Goal: Information Seeking & Learning: Find specific fact

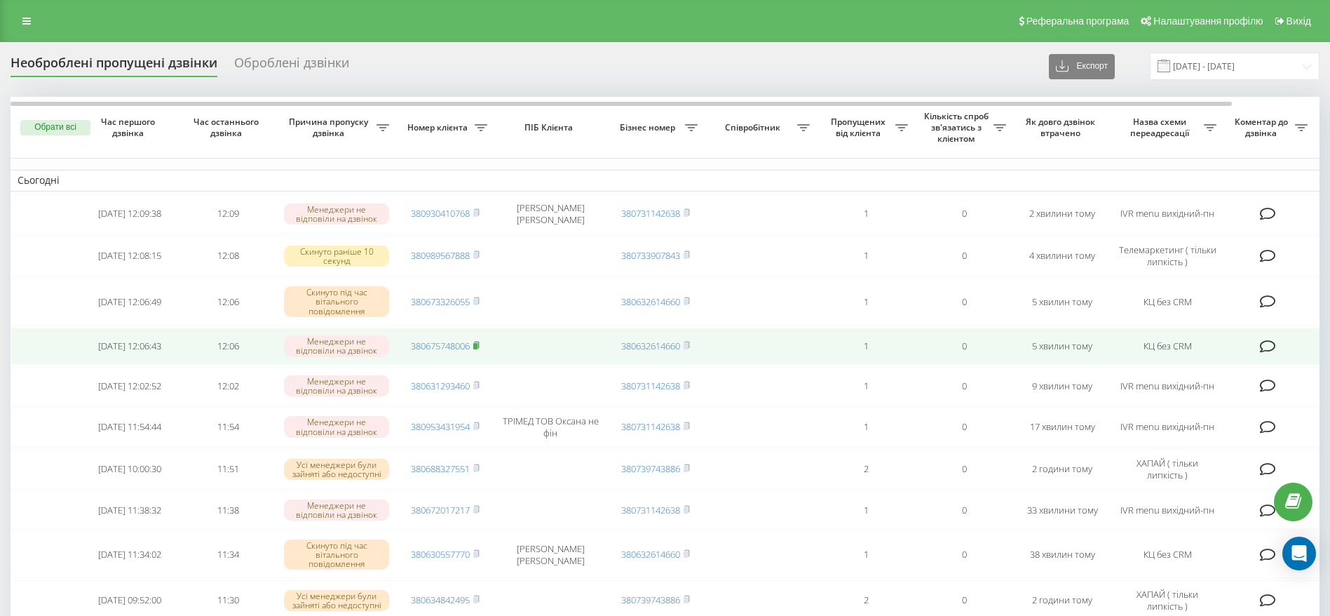
click at [478, 349] on rect at bounding box center [475, 346] width 4 height 6
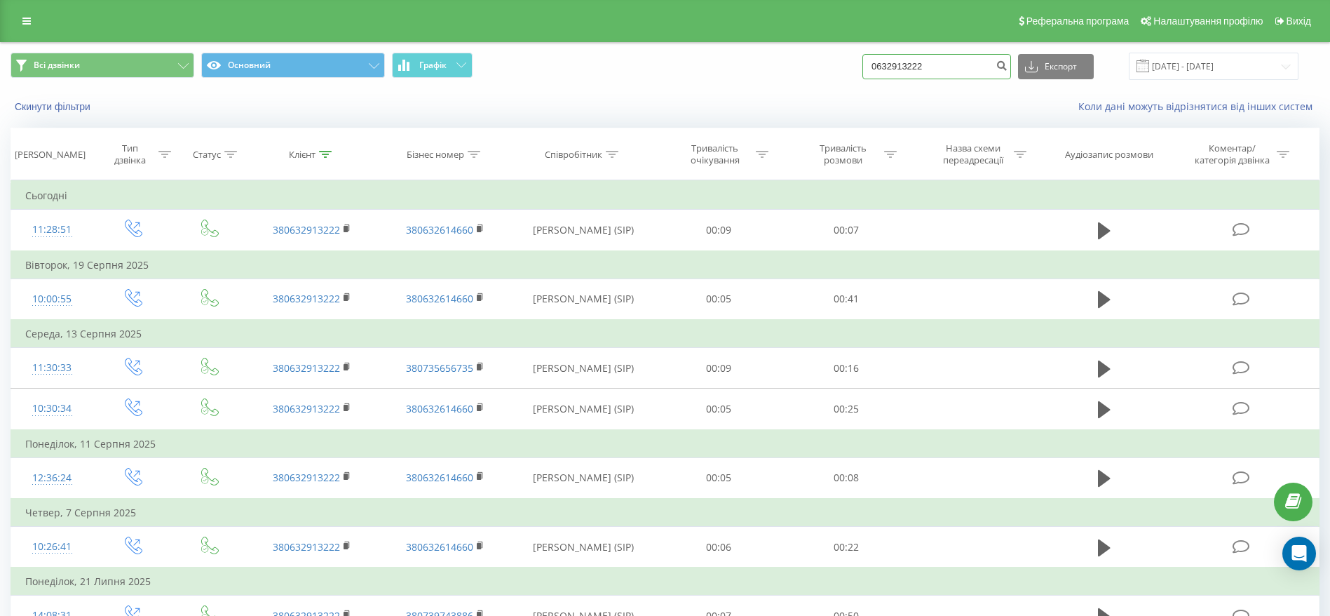
click at [942, 65] on input "0632913222" at bounding box center [936, 66] width 149 height 25
paste input "380675748006"
type input "380675748006"
click at [1011, 71] on button "submit" at bounding box center [1001, 66] width 19 height 25
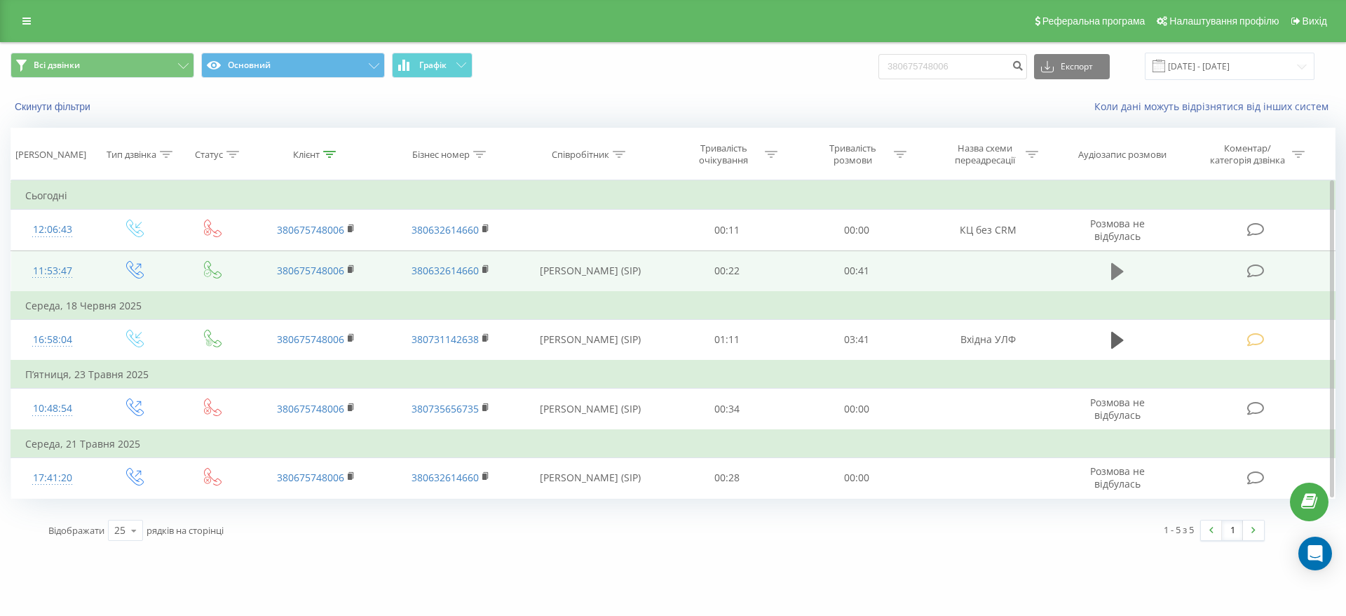
click at [1121, 265] on icon at bounding box center [1117, 272] width 13 height 20
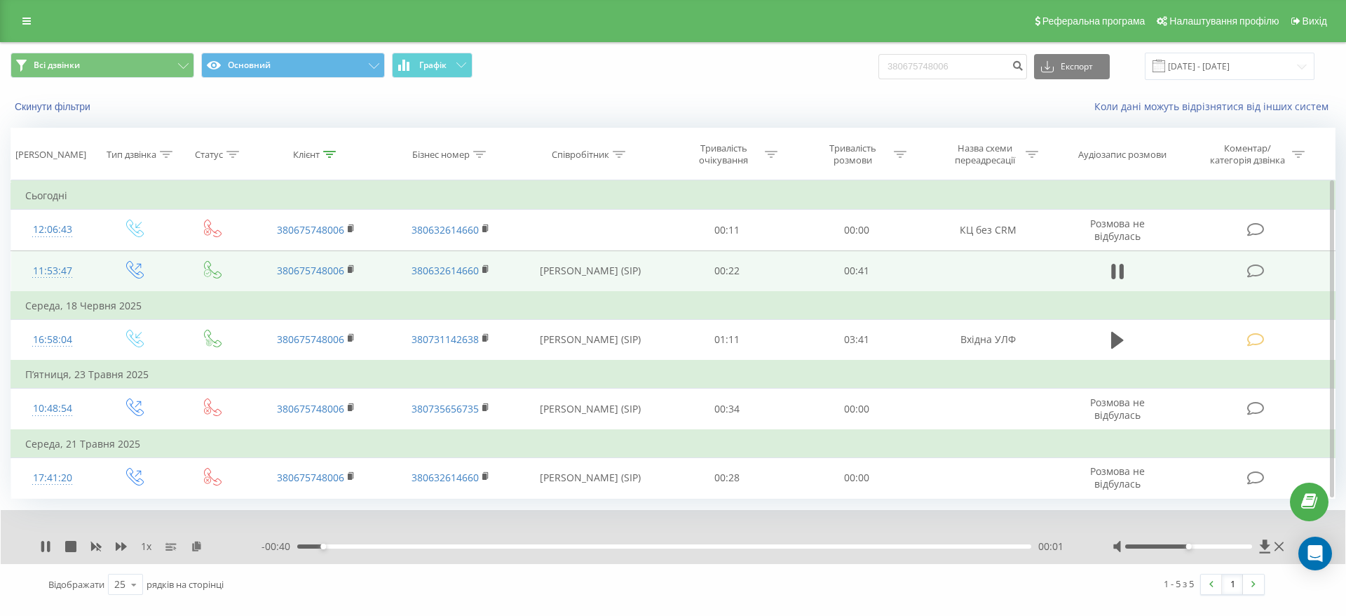
drag, startPoint x: 351, startPoint y: 548, endPoint x: 368, endPoint y: 547, distance: 17.5
click at [353, 548] on div "00:01" at bounding box center [664, 546] width 734 height 4
click at [476, 546] on div "00:03" at bounding box center [664, 546] width 734 height 4
drag, startPoint x: 553, startPoint y: 546, endPoint x: 376, endPoint y: 532, distance: 177.9
click at [376, 544] on div "00:04" at bounding box center [664, 546] width 734 height 4
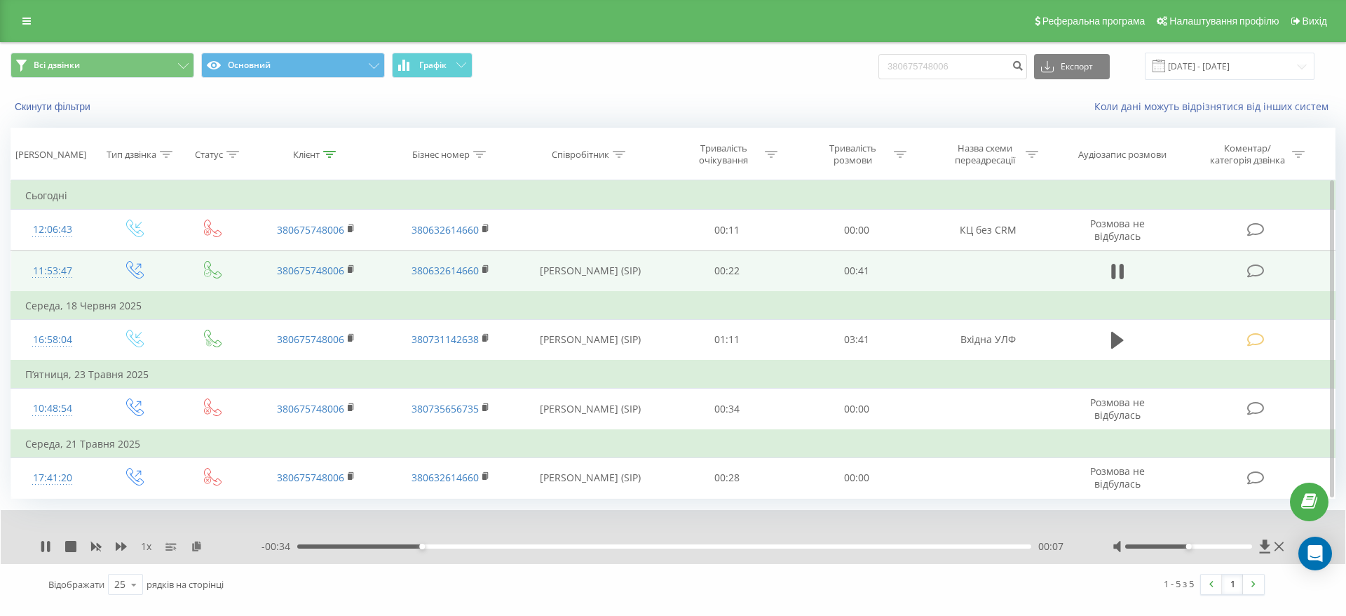
click at [470, 548] on div "00:07" at bounding box center [664, 546] width 734 height 4
click at [1121, 269] on icon at bounding box center [1122, 271] width 4 height 15
click at [353, 269] on icon at bounding box center [351, 268] width 5 height 6
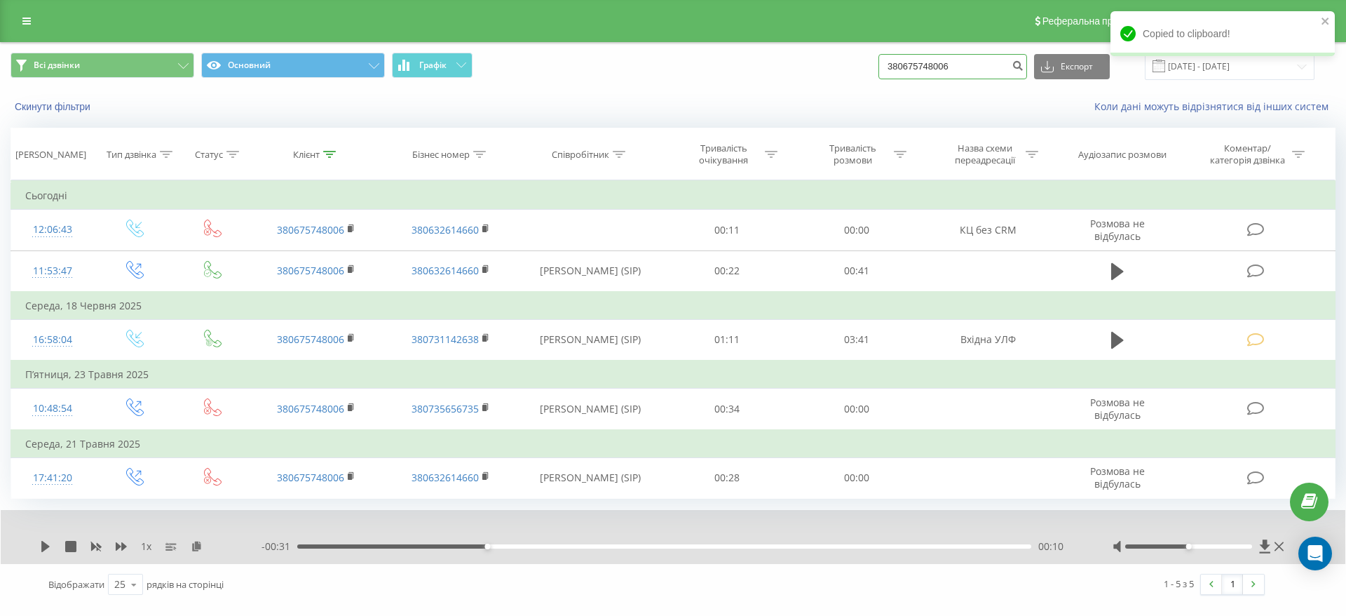
click at [998, 65] on input "380675748006" at bounding box center [953, 66] width 149 height 25
click at [998, 64] on input "380675748006" at bounding box center [953, 66] width 149 height 25
paste input "380630557770"
type input "380630557770"
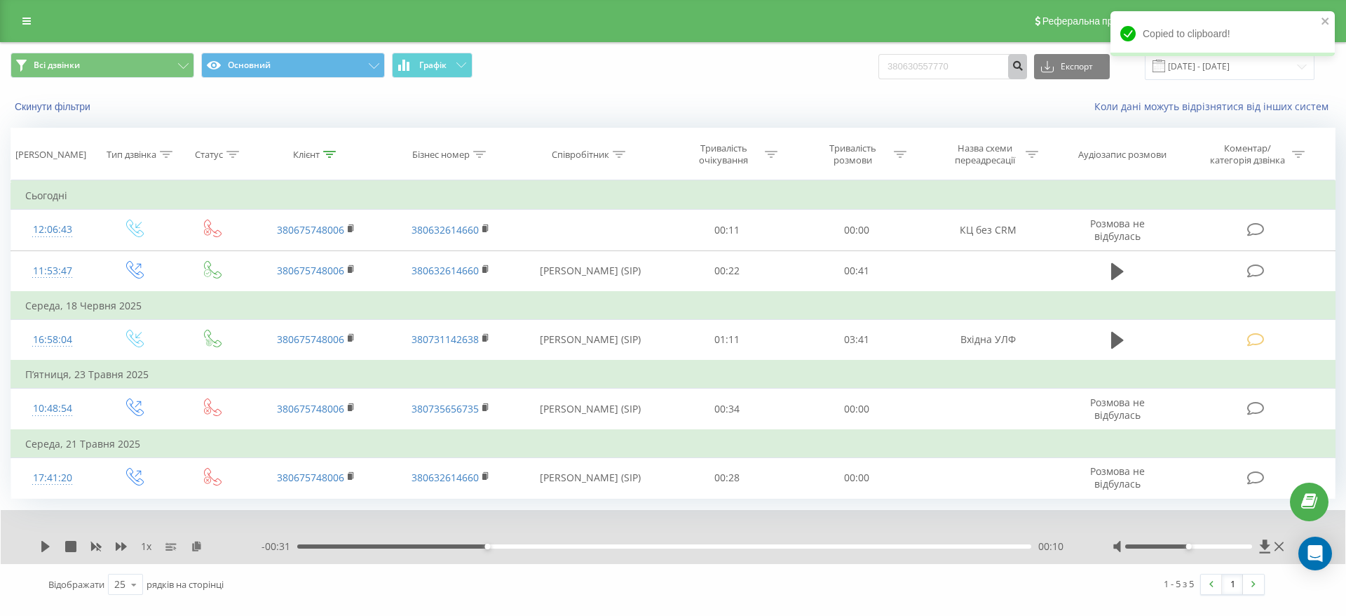
click at [1027, 73] on button "submit" at bounding box center [1017, 66] width 19 height 25
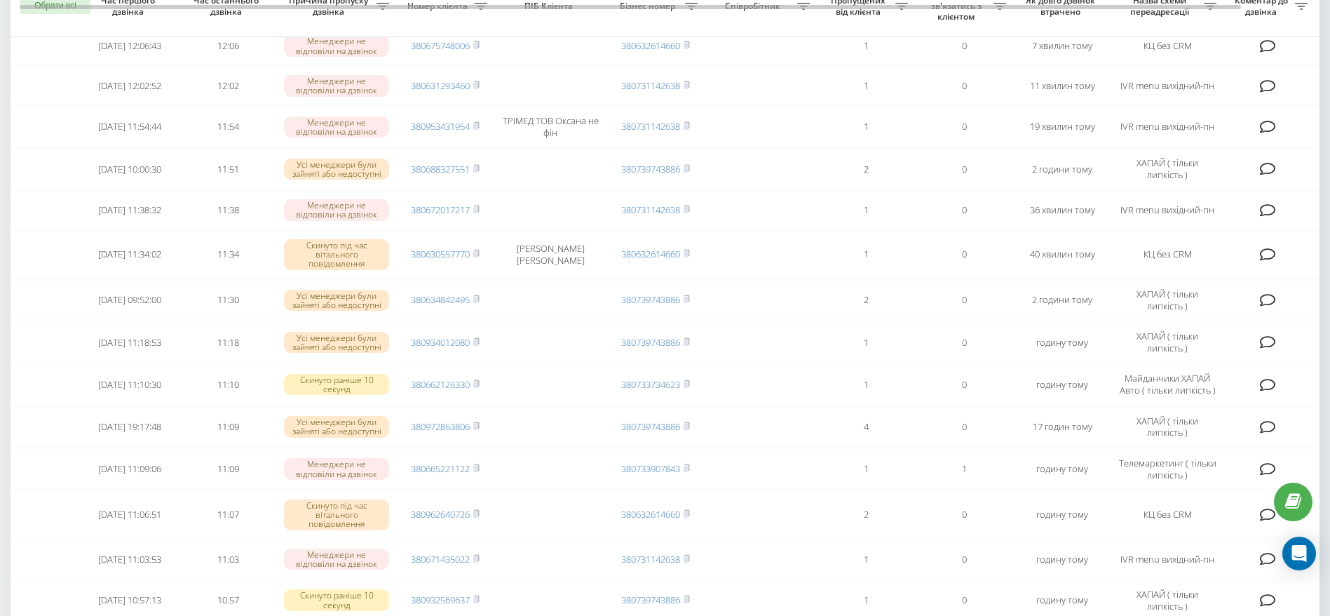
scroll to position [316, 0]
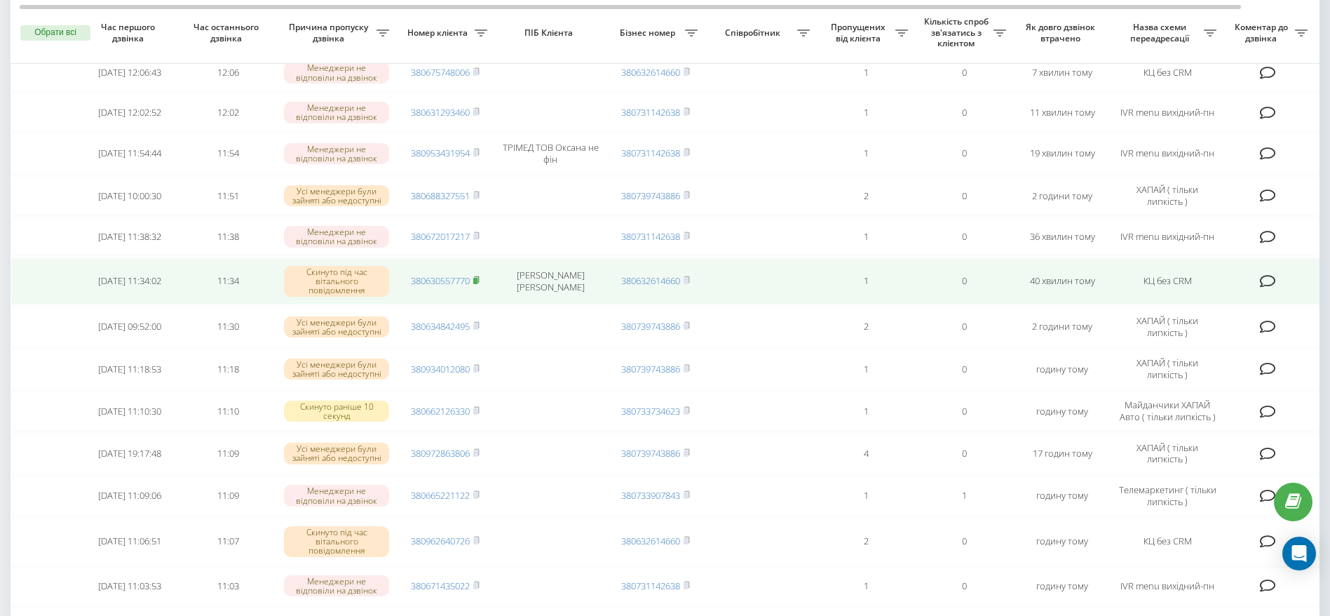
click at [478, 284] on rect at bounding box center [475, 281] width 4 height 6
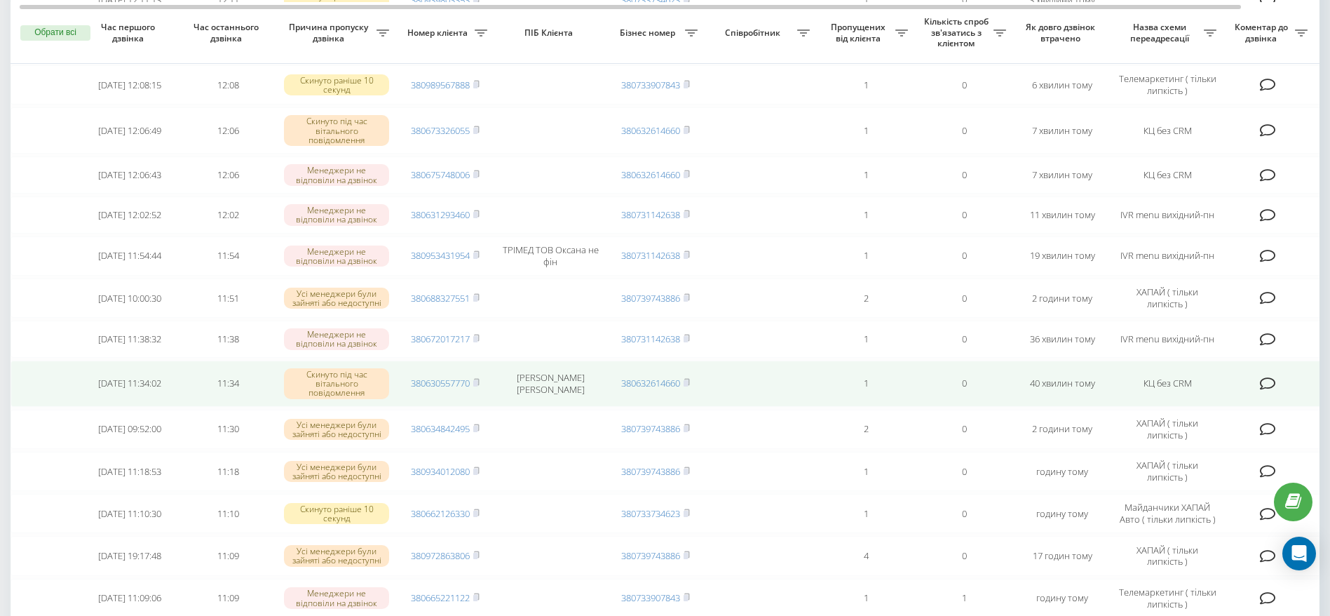
scroll to position [210, 0]
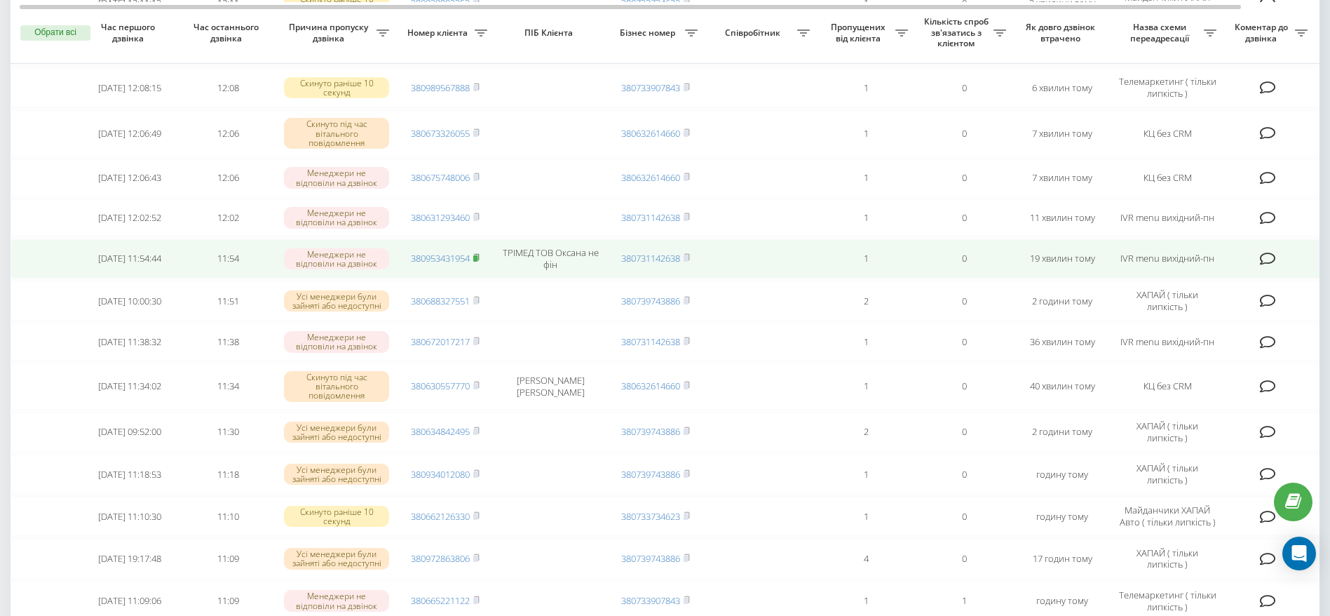
click at [480, 262] on icon at bounding box center [476, 257] width 6 height 8
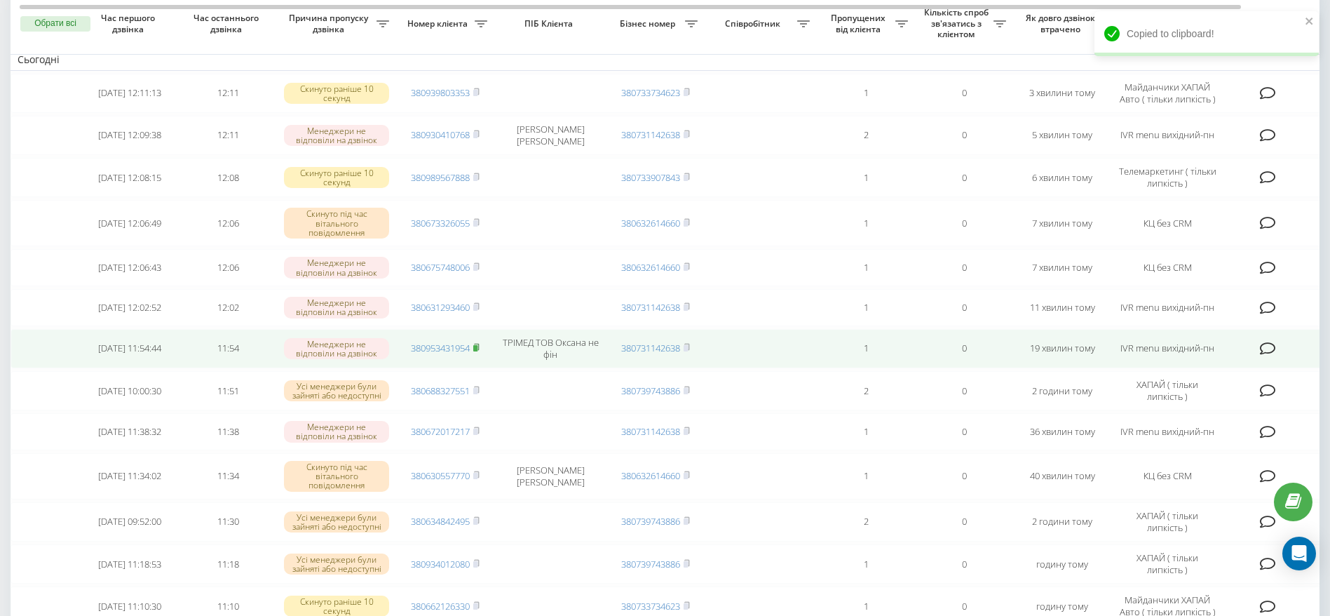
scroll to position [105, 0]
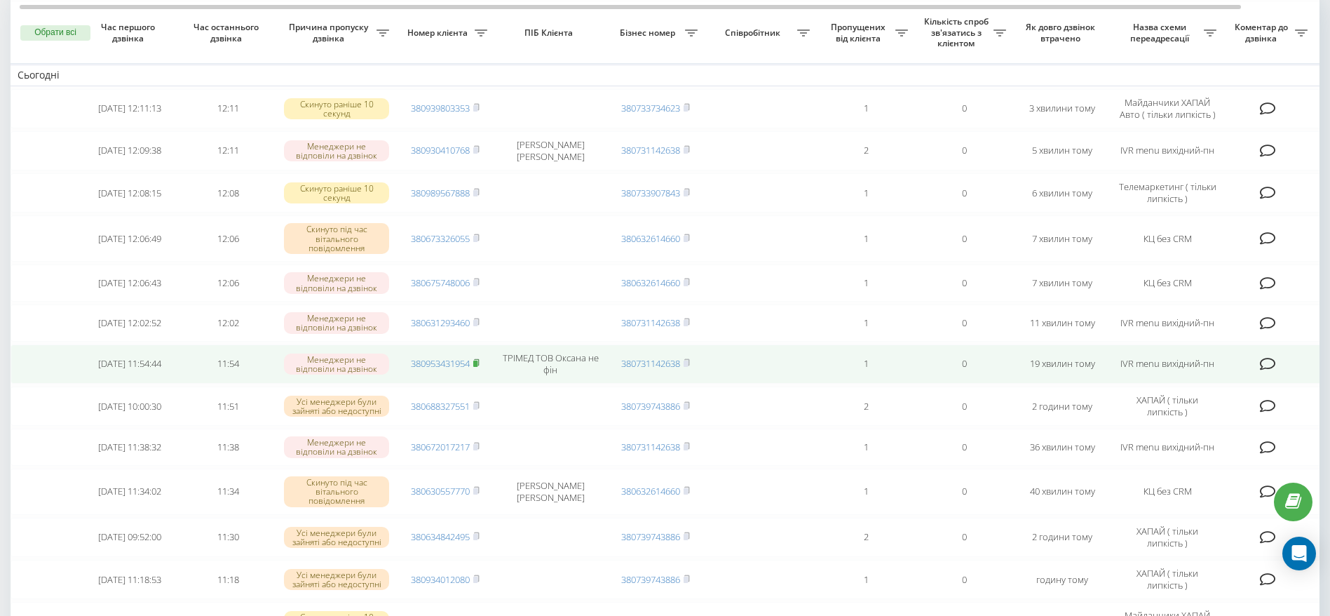
click at [479, 365] on icon at bounding box center [476, 362] width 5 height 6
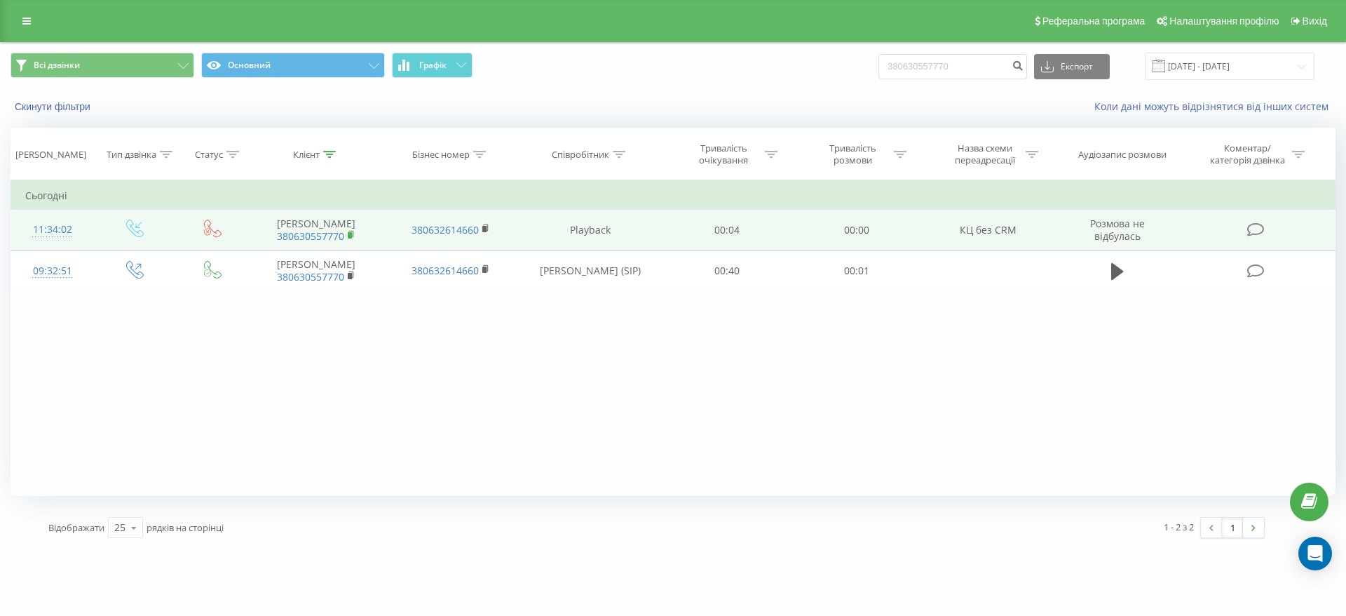
click at [351, 238] on rect at bounding box center [350, 235] width 4 height 6
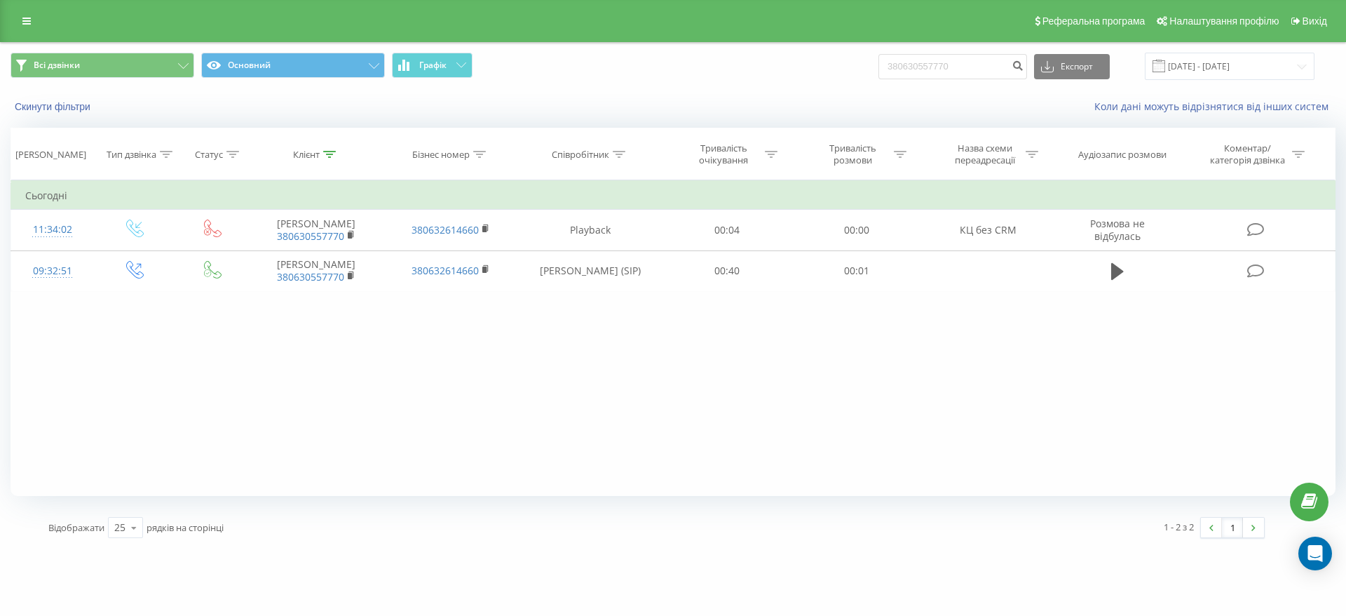
drag, startPoint x: 975, startPoint y: 90, endPoint x: 973, endPoint y: 79, distance: 12.2
click at [975, 90] on div "Скинути фільтри Коли дані можуть відрізнятися вiд інших систем" at bounding box center [673, 107] width 1345 height 34
click at [977, 76] on input "380630557770" at bounding box center [953, 66] width 149 height 25
click at [976, 76] on input "380630557770" at bounding box center [953, 66] width 149 height 25
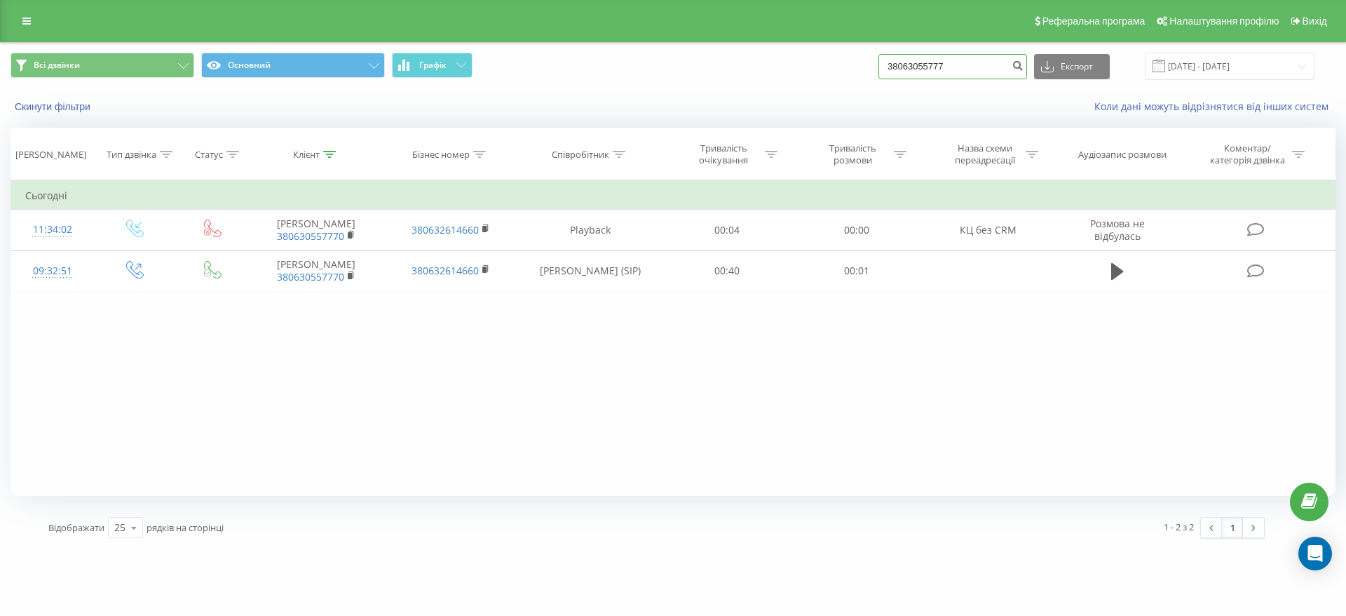
paste input "380953431954"
type input "38063055777380953431954"
click at [1008, 67] on input "38063055777380953431954" at bounding box center [953, 66] width 149 height 25
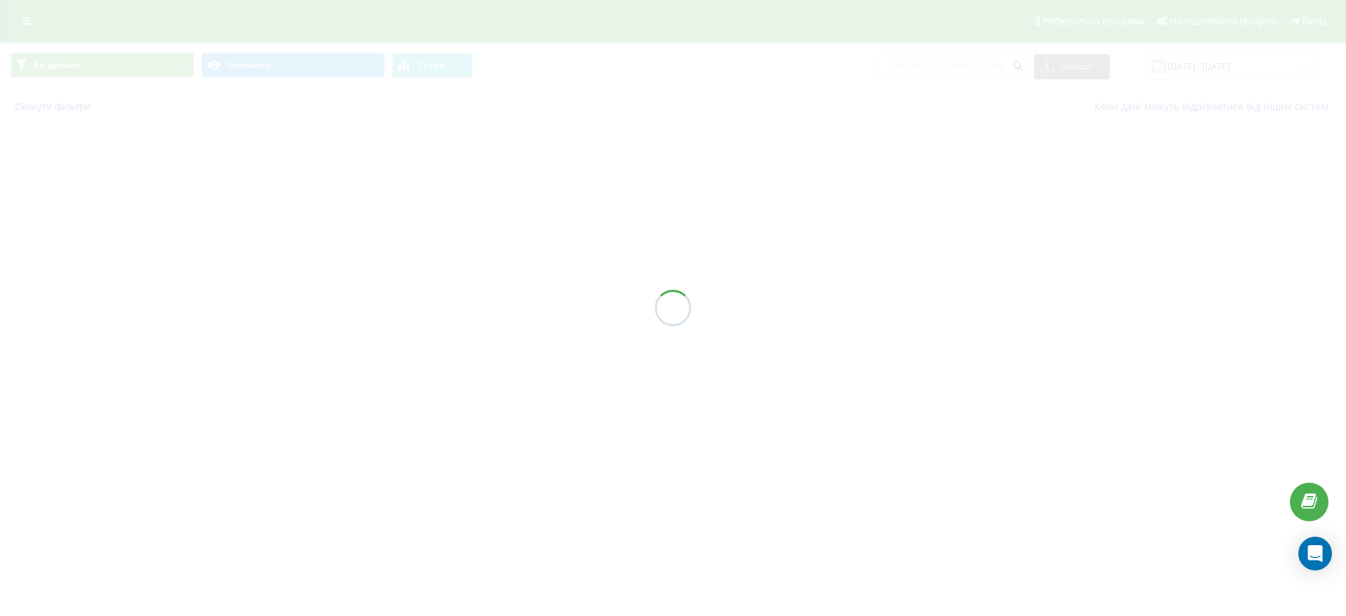
click at [972, 63] on div at bounding box center [673, 308] width 1346 height 616
click at [974, 66] on div at bounding box center [673, 308] width 1346 height 616
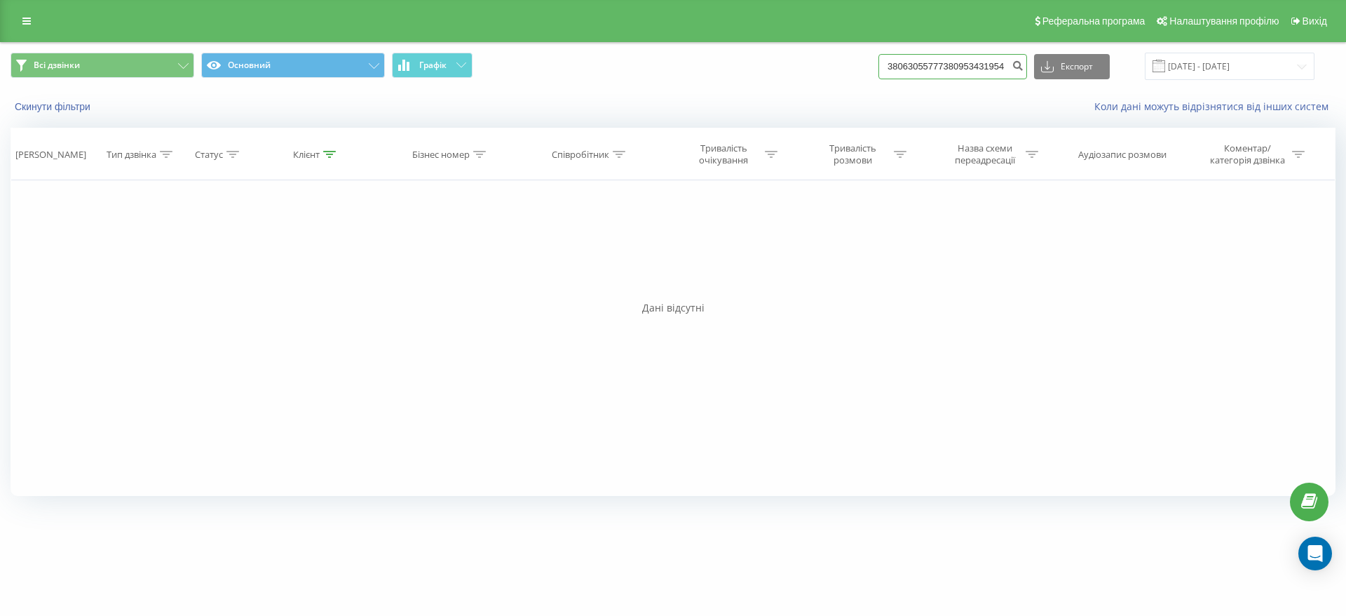
drag, startPoint x: 970, startPoint y: 71, endPoint x: 805, endPoint y: 51, distance: 166.0
click at [813, 57] on div "Всі дзвінки Основний Графік 38063055777380953431954 Експорт .csv .xls .xlsx 21.…" at bounding box center [673, 66] width 1325 height 27
type input "953431954"
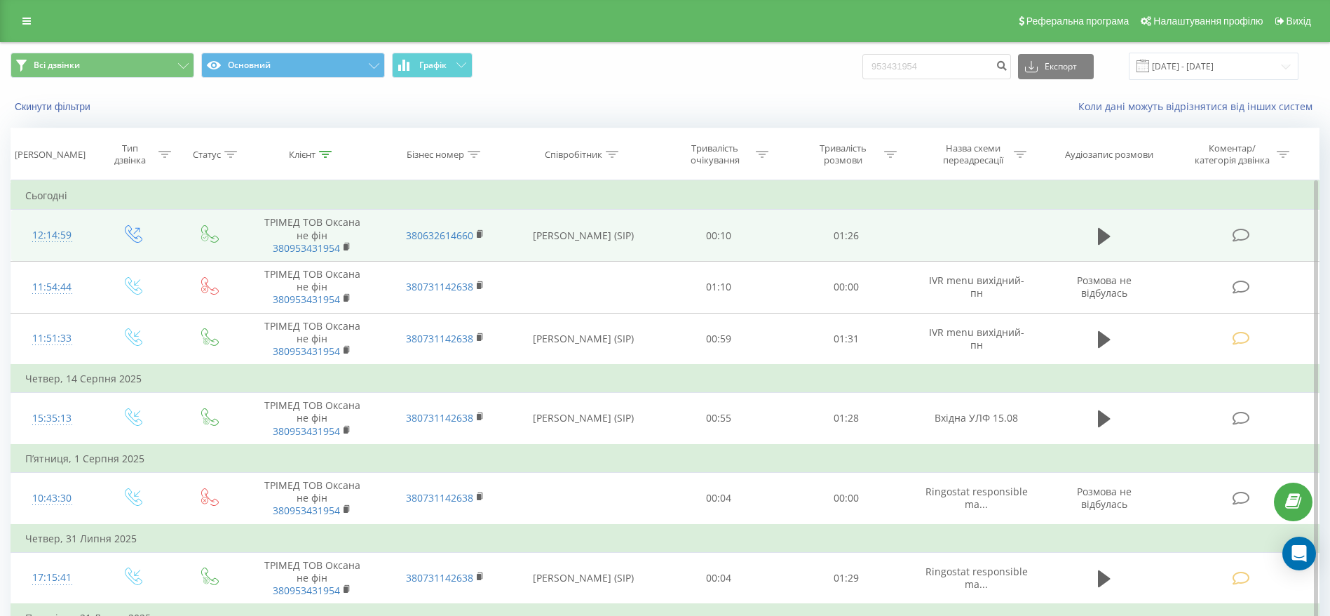
click at [1246, 235] on icon at bounding box center [1241, 235] width 18 height 15
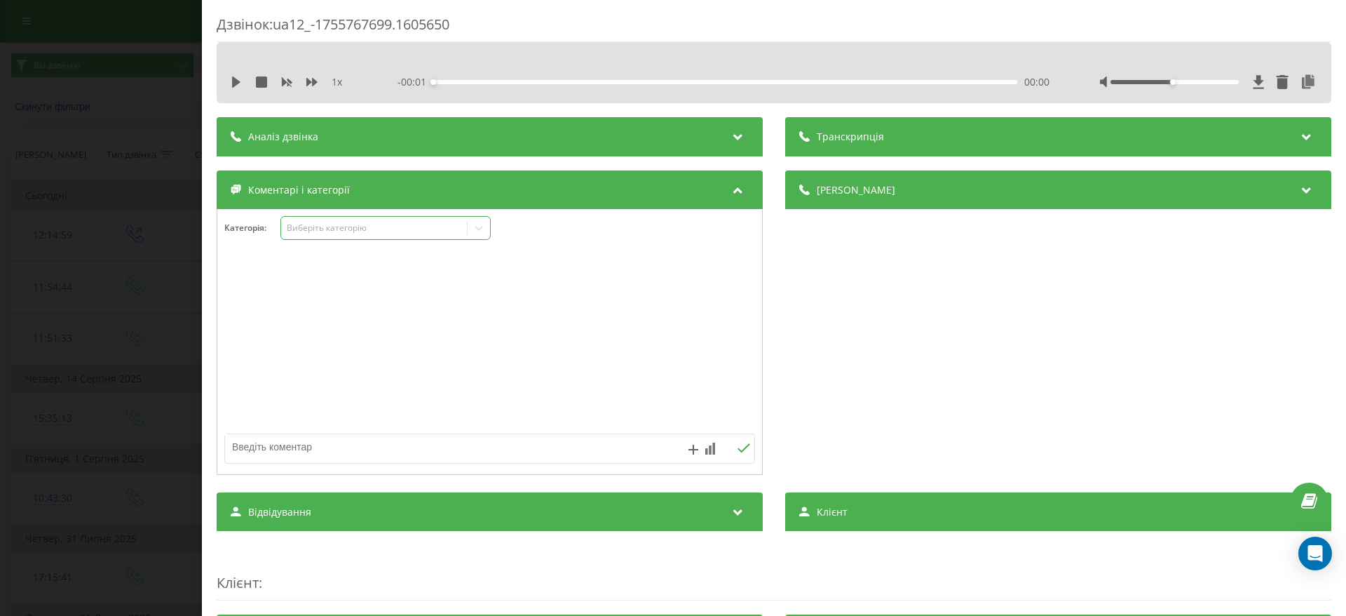
click at [455, 224] on div "Виберіть категорію" at bounding box center [374, 227] width 175 height 11
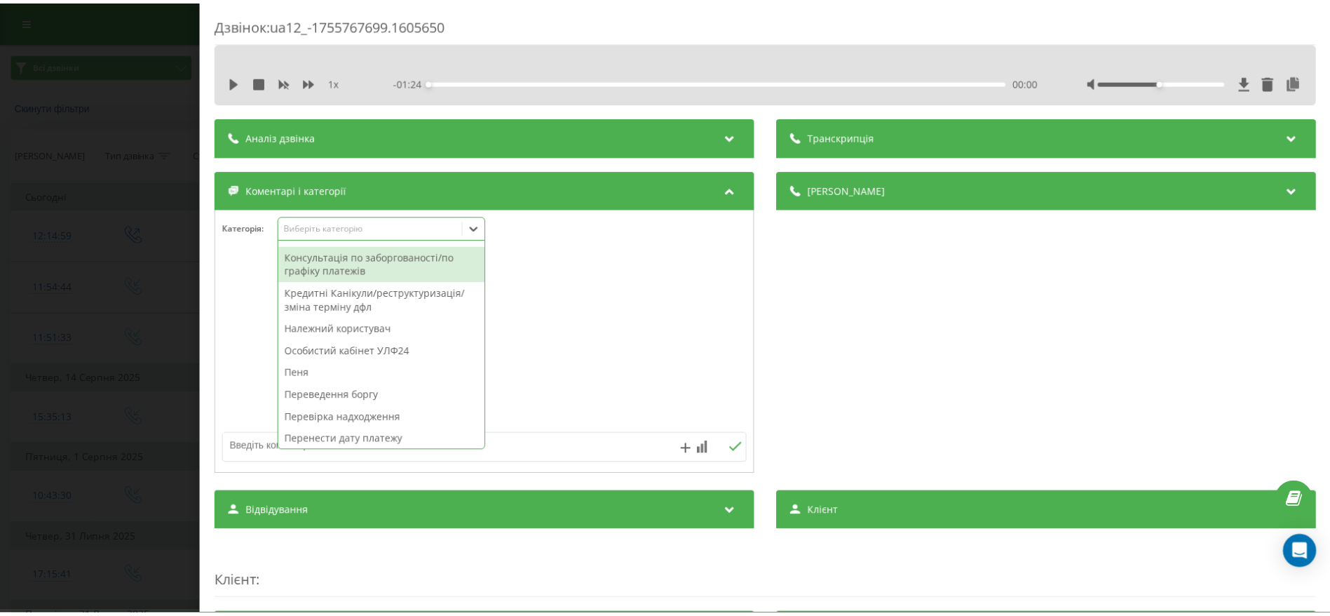
scroll to position [421, 0]
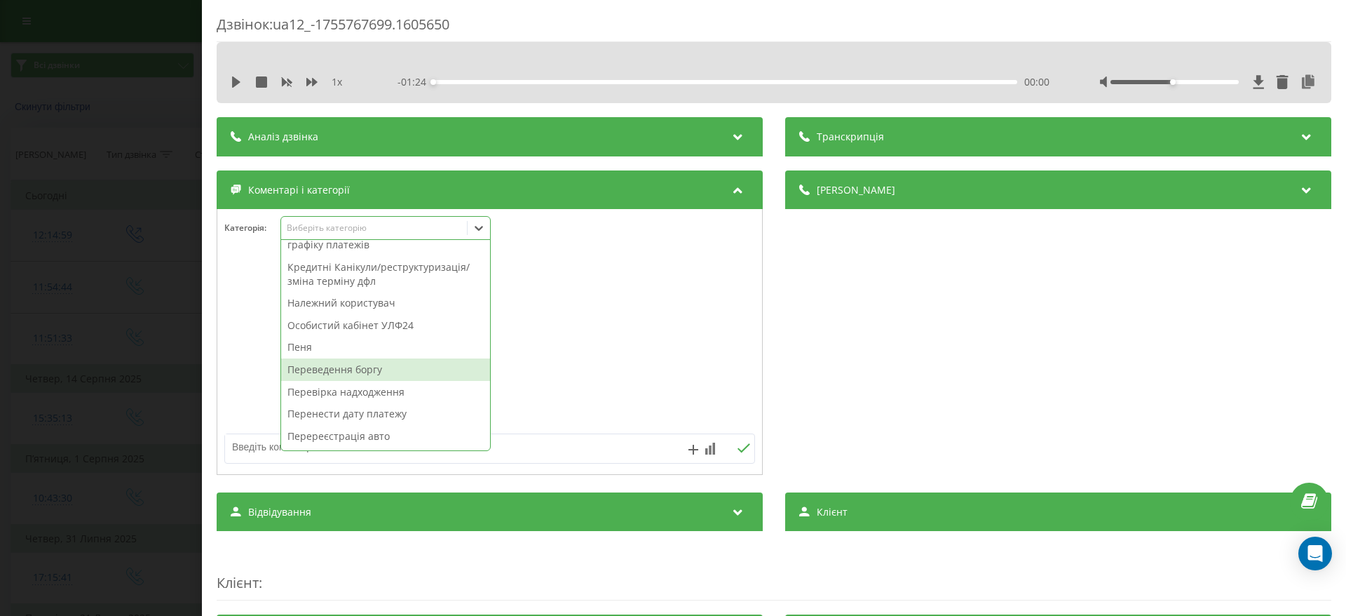
click at [381, 379] on div "Переведення боргу" at bounding box center [385, 369] width 209 height 22
click at [161, 346] on div "Дзвінок : ua12_-1755767699.1605650 1 x - 01:24 00:00 00:00 Транскрипція Для AI-…" at bounding box center [673, 308] width 1346 height 616
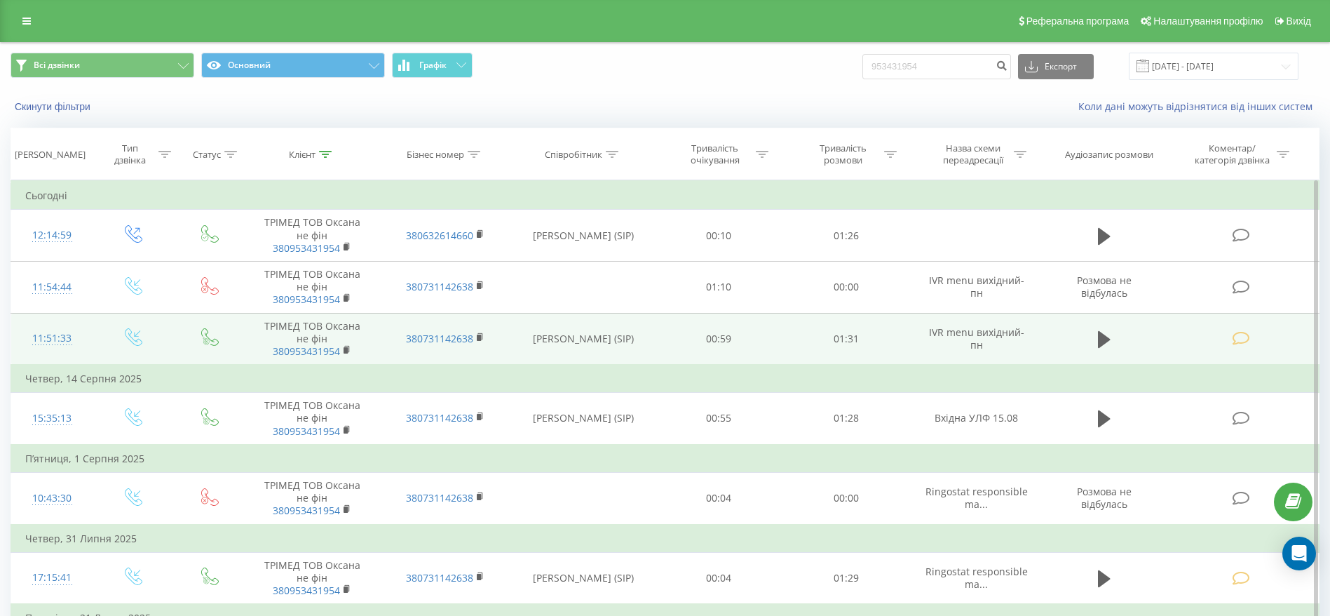
click at [1250, 338] on span at bounding box center [1242, 337] width 20 height 13
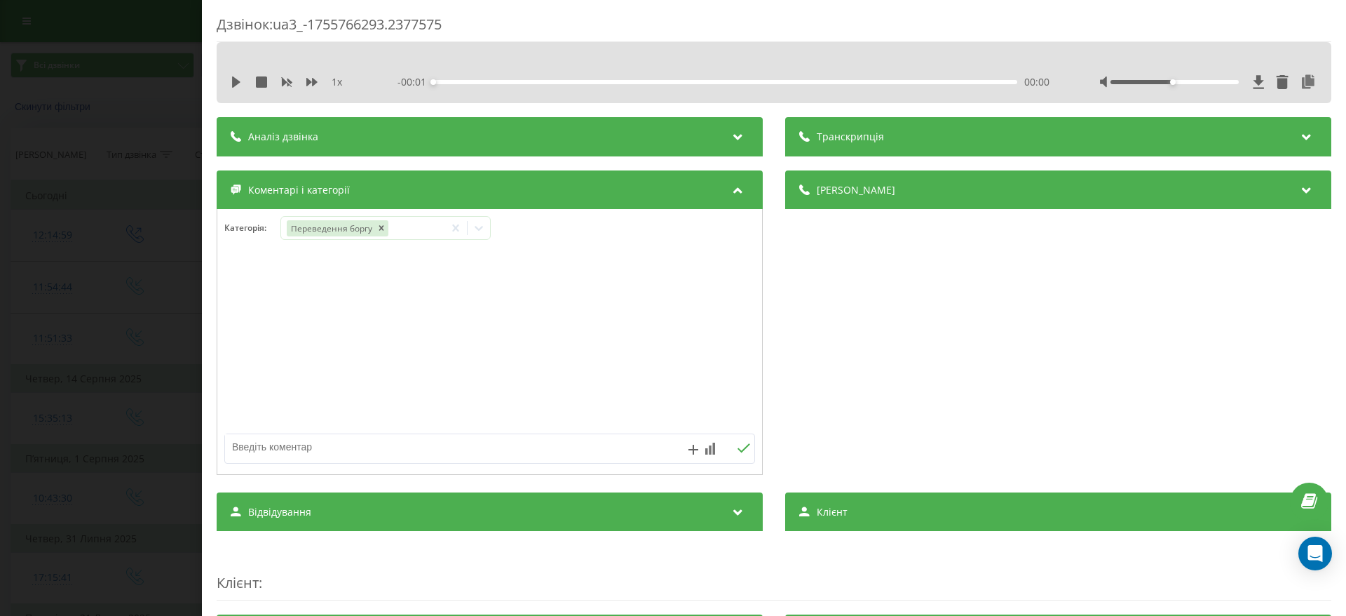
click at [45, 319] on div "Дзвінок : ua3_-1755766293.2377575 1 x - 00:01 00:00 00:00 Транскрипція Для AI-а…" at bounding box center [673, 308] width 1346 height 616
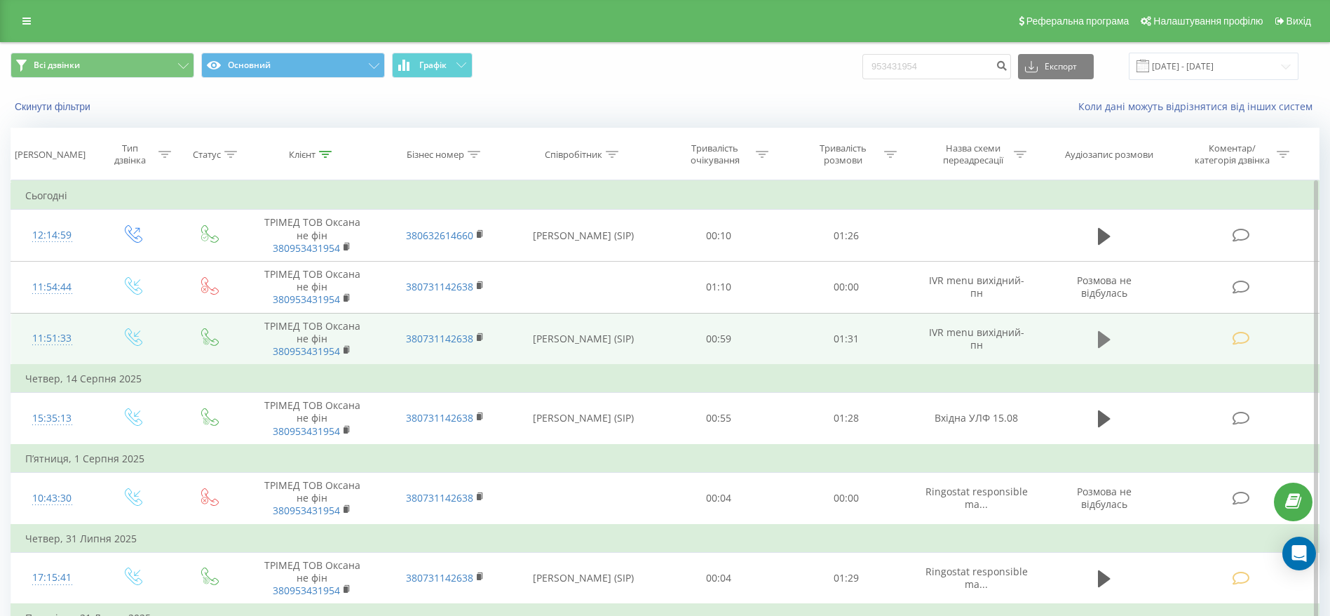
click at [1101, 337] on icon at bounding box center [1104, 339] width 13 height 17
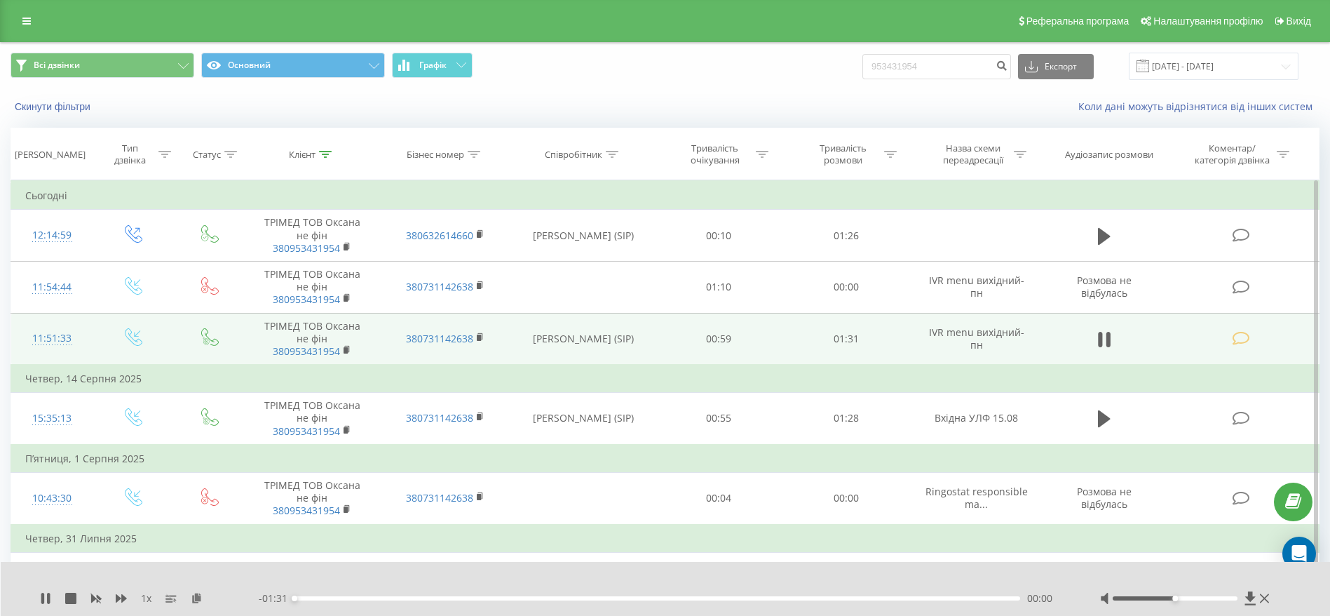
click at [311, 601] on div "- 01:31 00:00 00:00" at bounding box center [662, 598] width 806 height 14
click at [330, 601] on div "- 01:31 00:00 00:00" at bounding box center [662, 598] width 806 height 14
click at [342, 596] on div "00:01" at bounding box center [658, 598] width 726 height 4
click at [396, 594] on div "- 01:25 00:06 00:06" at bounding box center [662, 598] width 806 height 14
click at [402, 600] on div "00:06" at bounding box center [658, 598] width 726 height 4
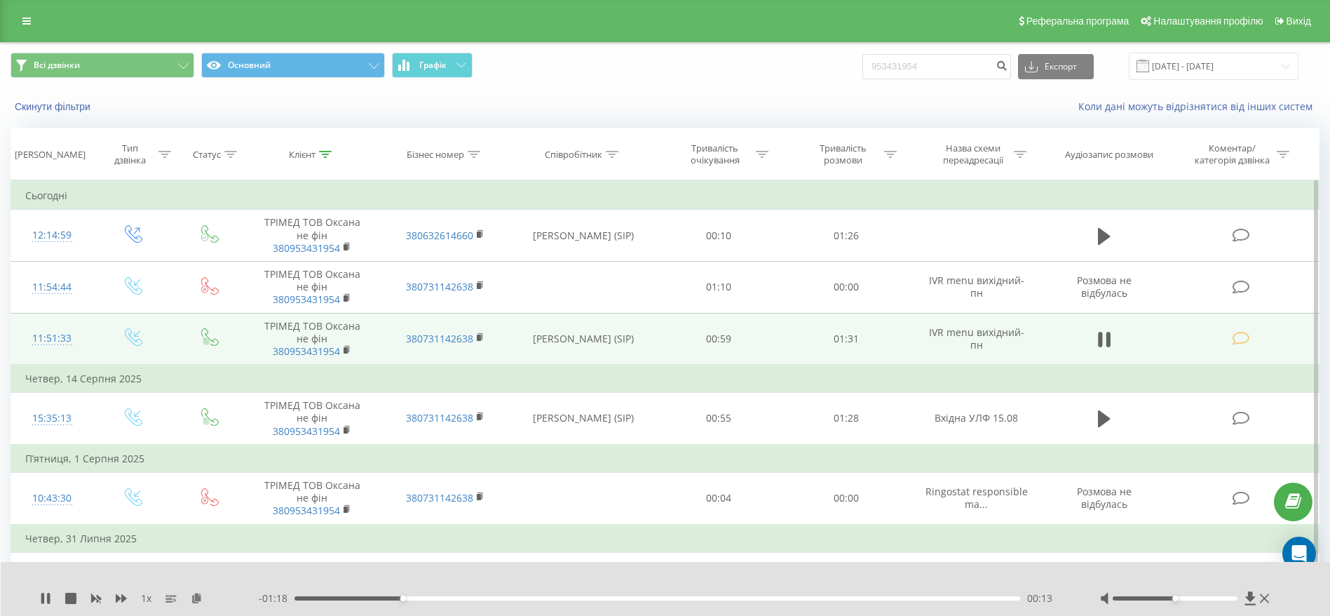
click at [440, 598] on div "00:13" at bounding box center [658, 598] width 726 height 4
click at [499, 597] on div "00:18" at bounding box center [658, 598] width 726 height 4
drag, startPoint x: 546, startPoint y: 597, endPoint x: 564, endPoint y: 596, distance: 17.5
click at [549, 597] on div "00:26" at bounding box center [658, 598] width 726 height 4
click at [611, 596] on div "00:32" at bounding box center [658, 598] width 726 height 4
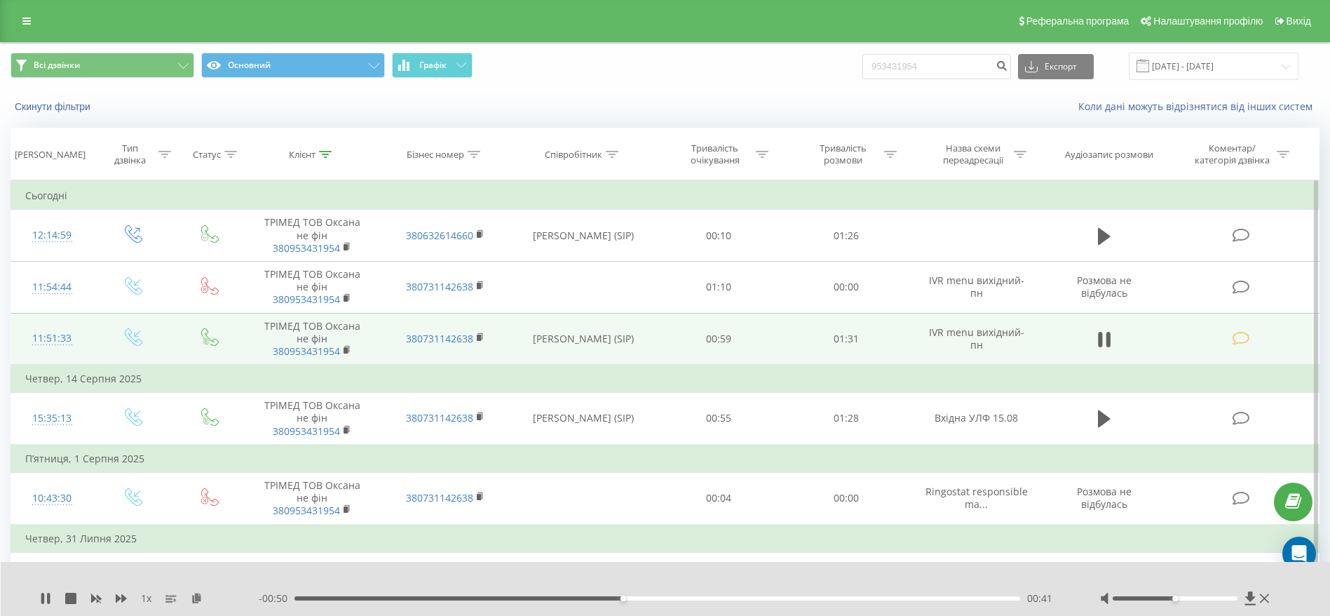
click at [691, 596] on div "00:41" at bounding box center [658, 598] width 726 height 4
click at [776, 597] on div "00:57" at bounding box center [658, 598] width 726 height 4
click at [837, 597] on div "01:08" at bounding box center [658, 598] width 726 height 4
click at [888, 597] on div "01:15" at bounding box center [658, 598] width 726 height 4
click at [934, 597] on div "01:15" at bounding box center [658, 598] width 726 height 4
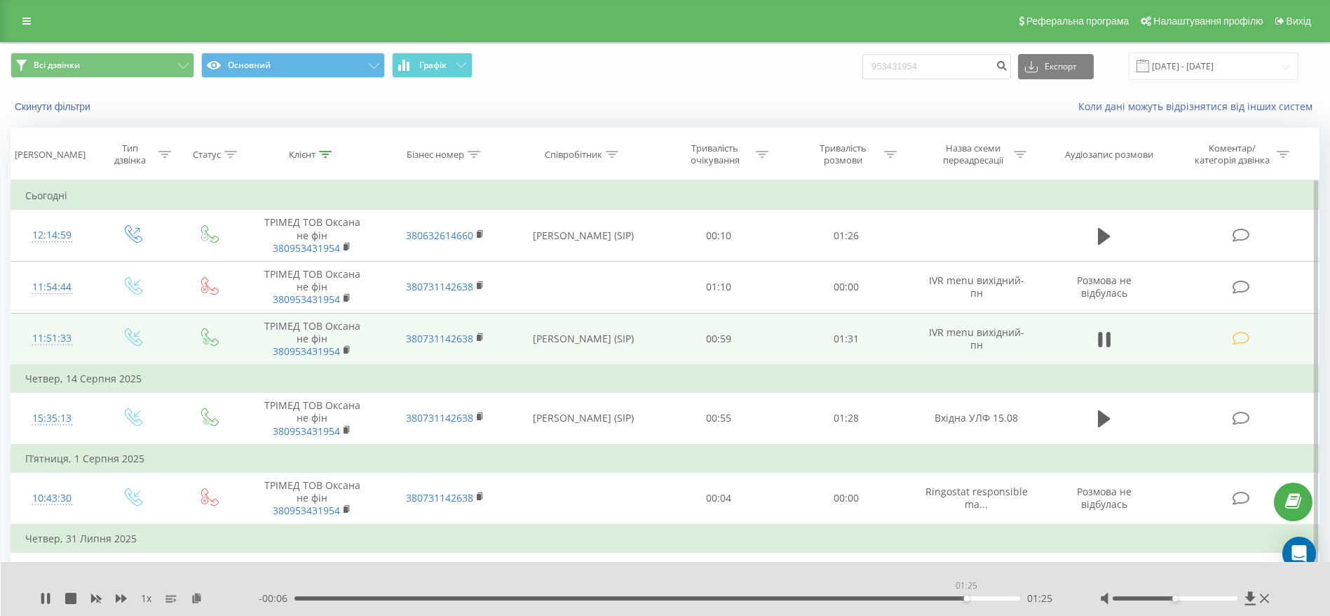
click at [966, 596] on div "01:25" at bounding box center [658, 598] width 726 height 4
click at [46, 597] on icon at bounding box center [45, 598] width 11 height 11
click at [965, 67] on input "953431954" at bounding box center [936, 66] width 149 height 25
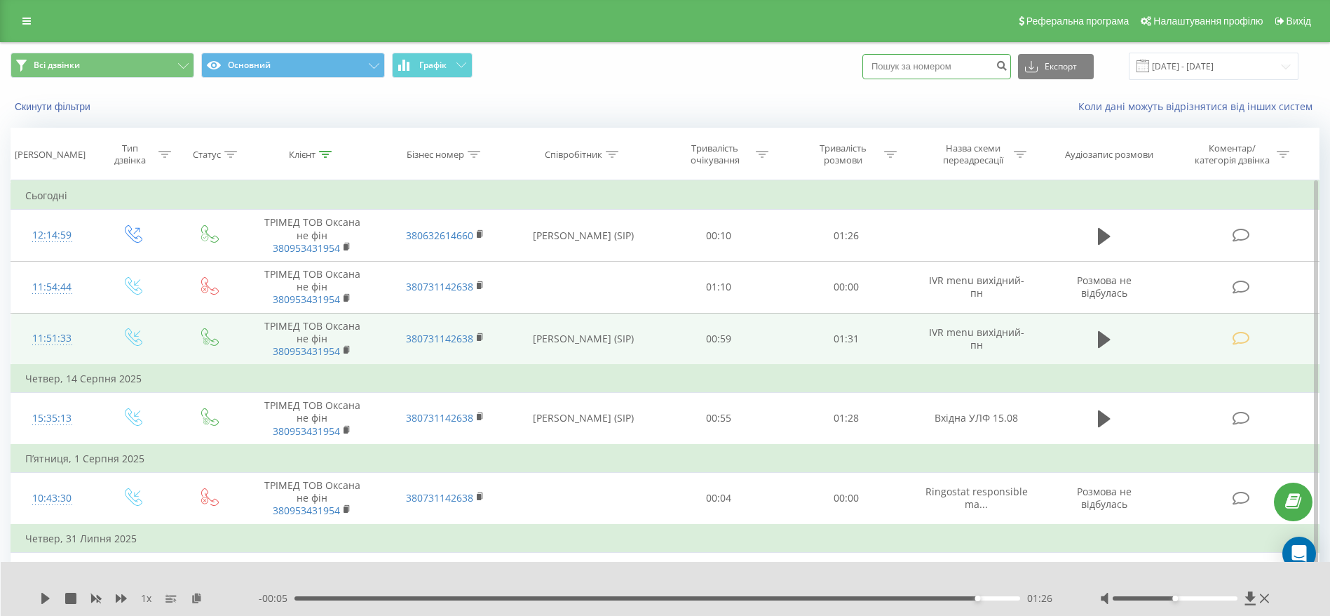
paste input "380672017217"
type input "380672017217"
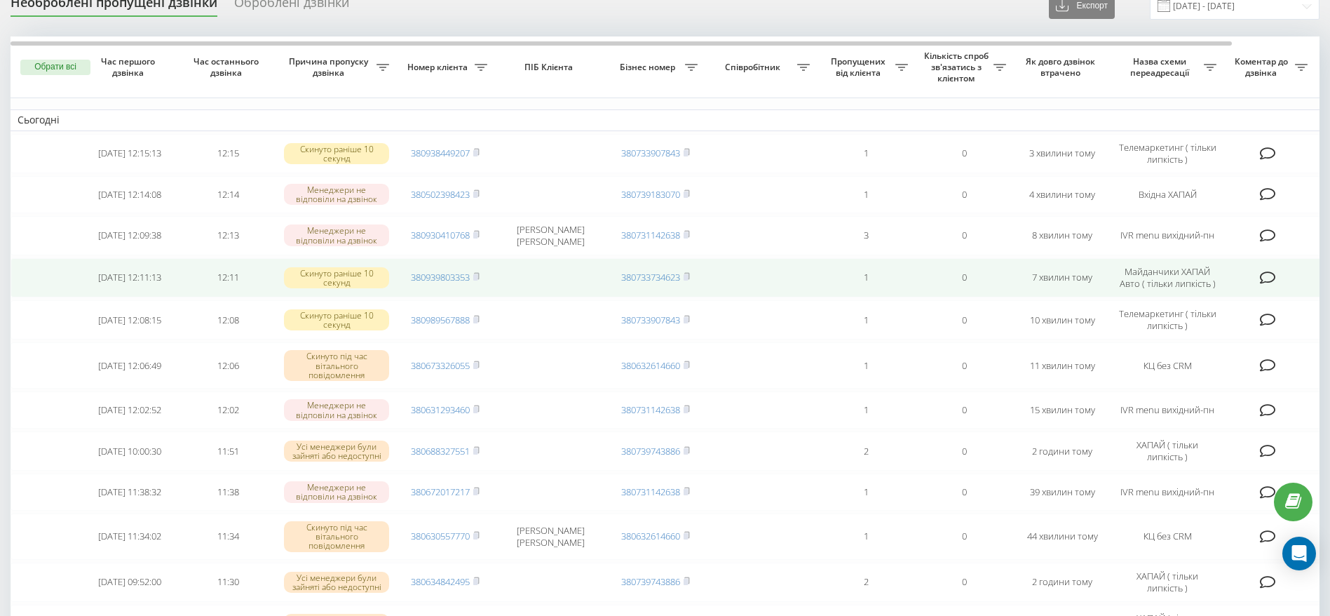
scroll to position [105, 0]
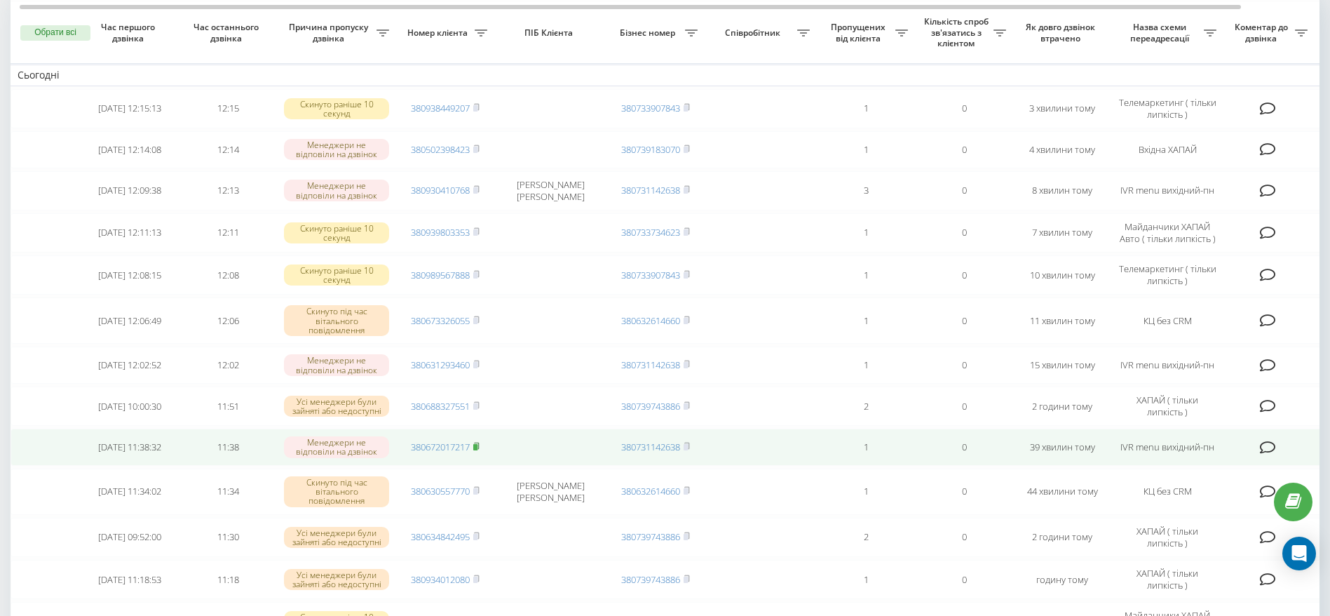
click at [480, 450] on icon at bounding box center [476, 446] width 6 height 8
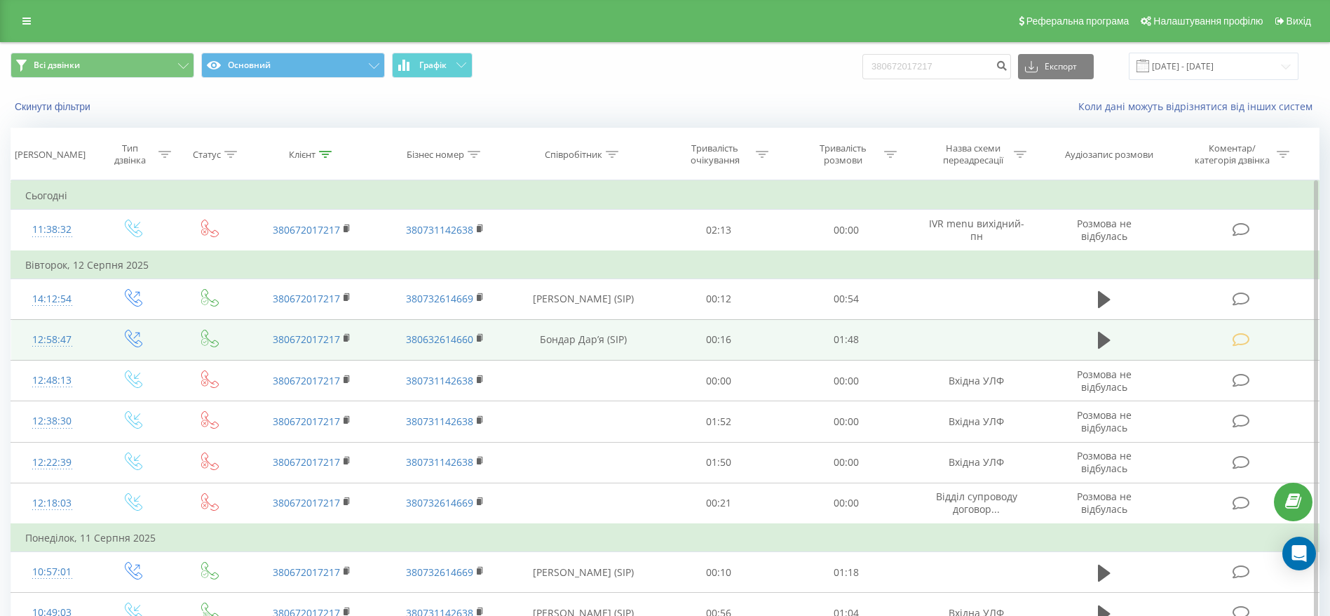
click at [1234, 334] on icon at bounding box center [1241, 339] width 18 height 15
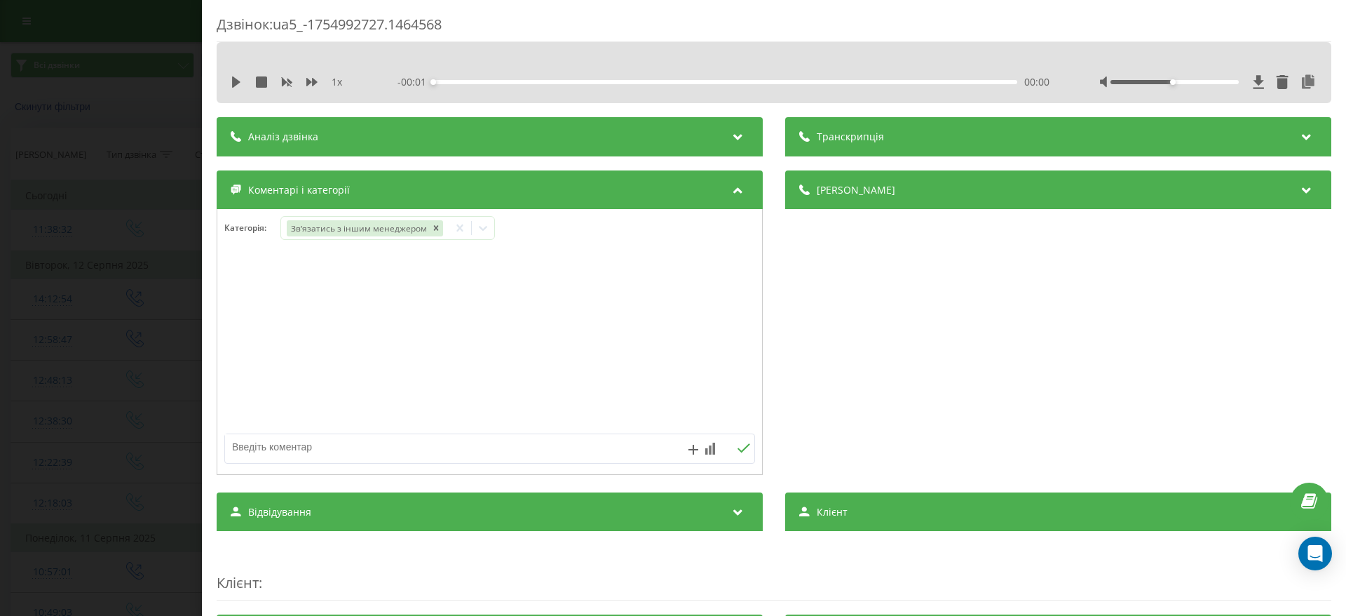
click at [139, 372] on div "Дзвінок : ua5_-1754992727.1464568 1 x - 00:01 00:00 00:00 Транскрипція Для AI-а…" at bounding box center [673, 308] width 1346 height 616
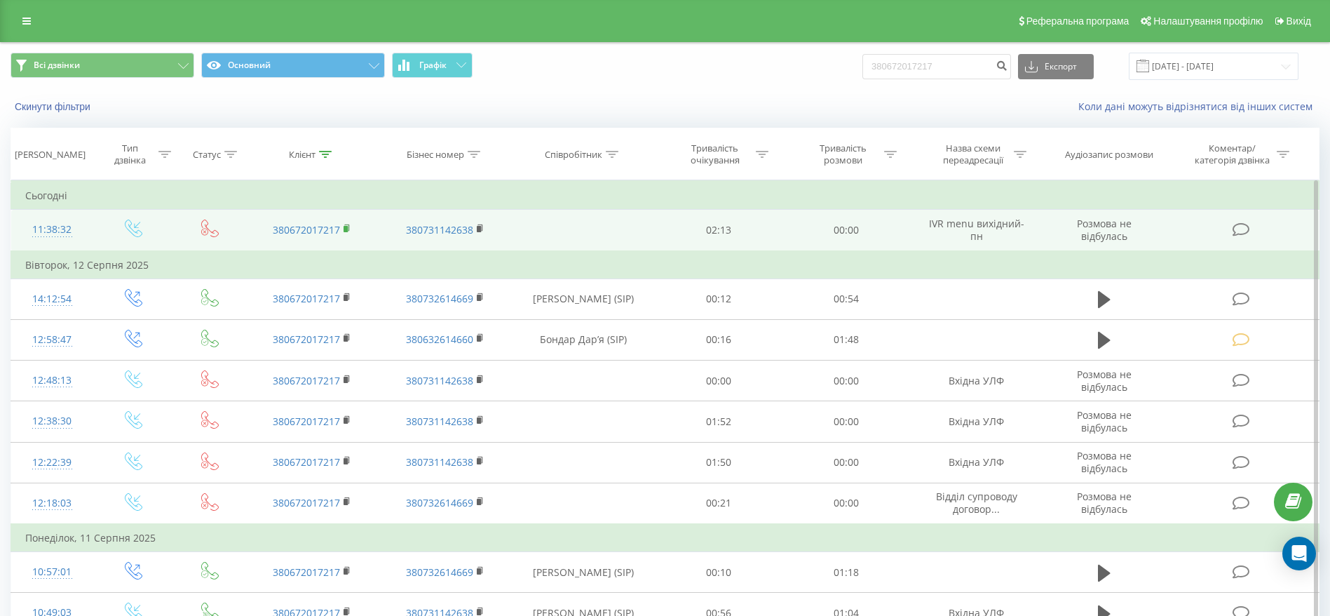
click at [344, 226] on rect at bounding box center [346, 229] width 4 height 6
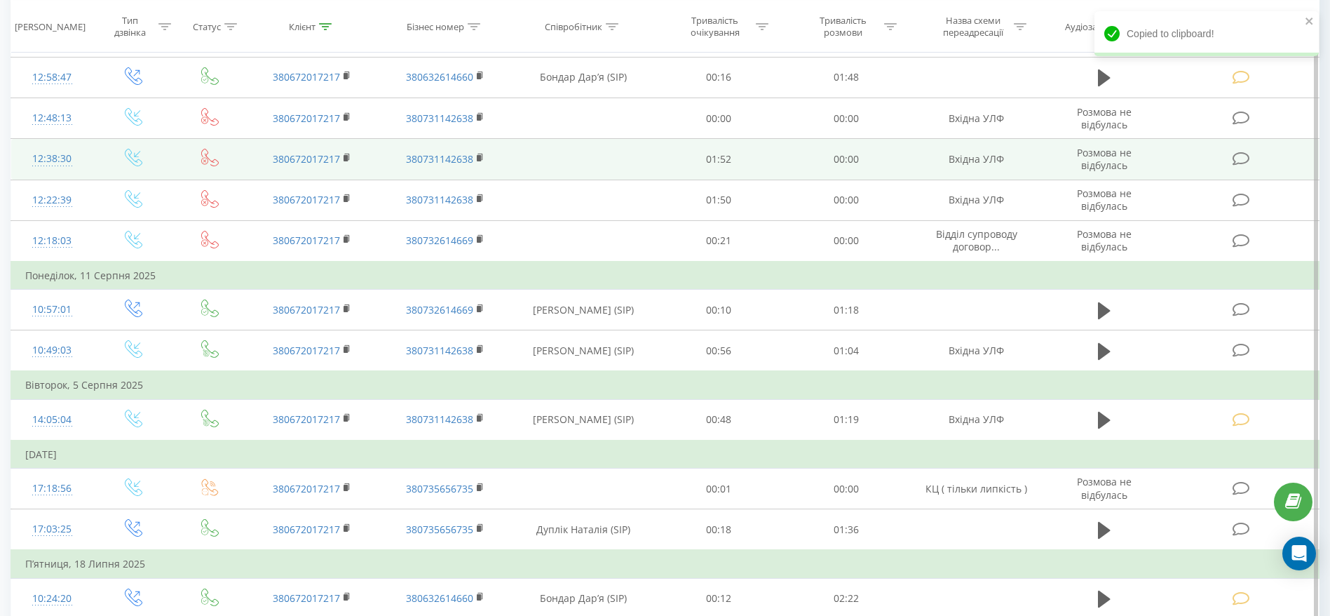
scroll to position [182, 0]
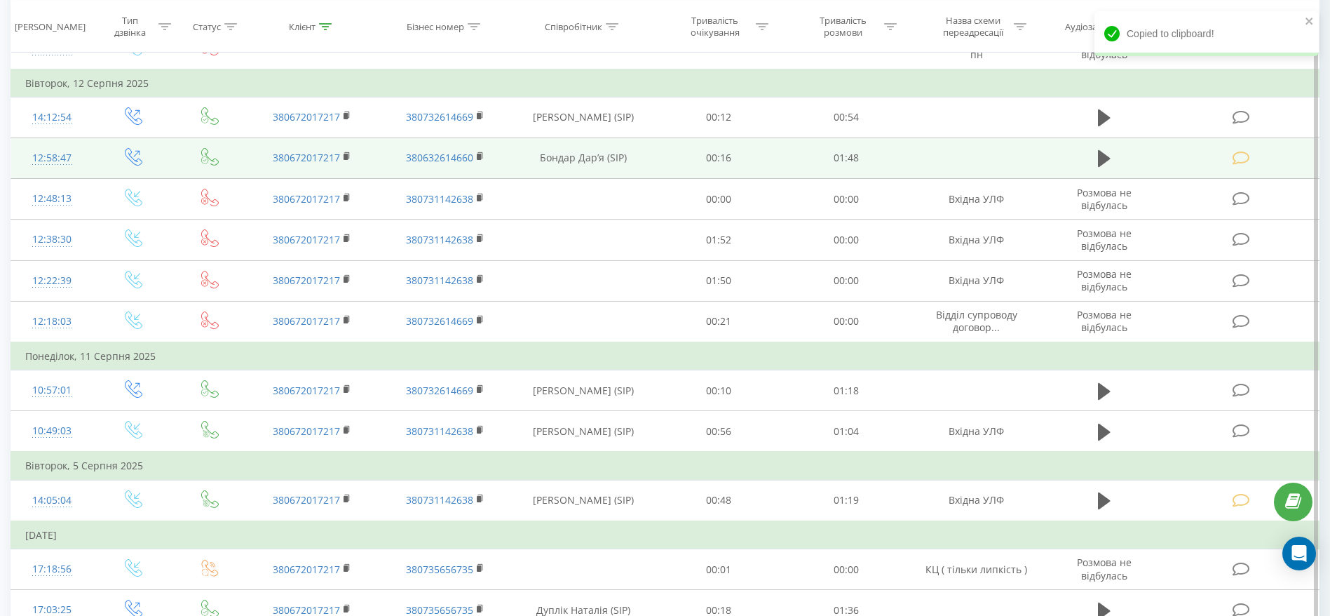
click at [1231, 160] on td at bounding box center [1242, 157] width 154 height 41
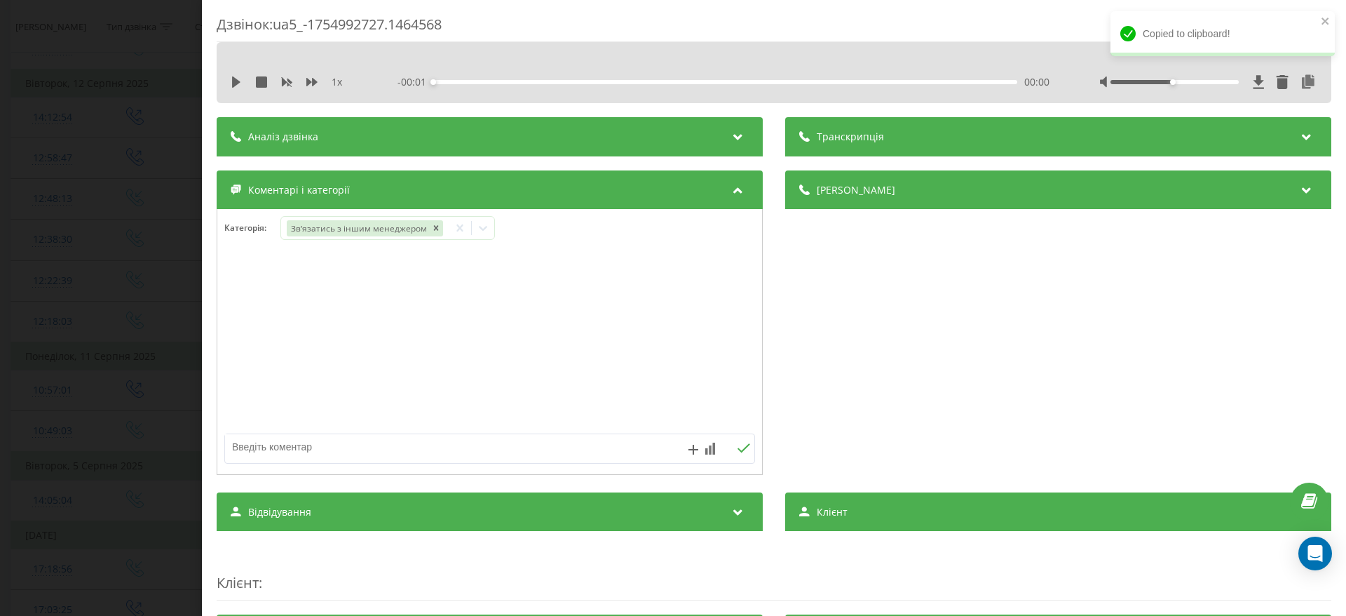
click at [140, 381] on div "Дзвінок : ua5_-1754992727.1464568 1 x - 00:01 00:00 00:00 Транскрипція Для AI-а…" at bounding box center [673, 308] width 1346 height 616
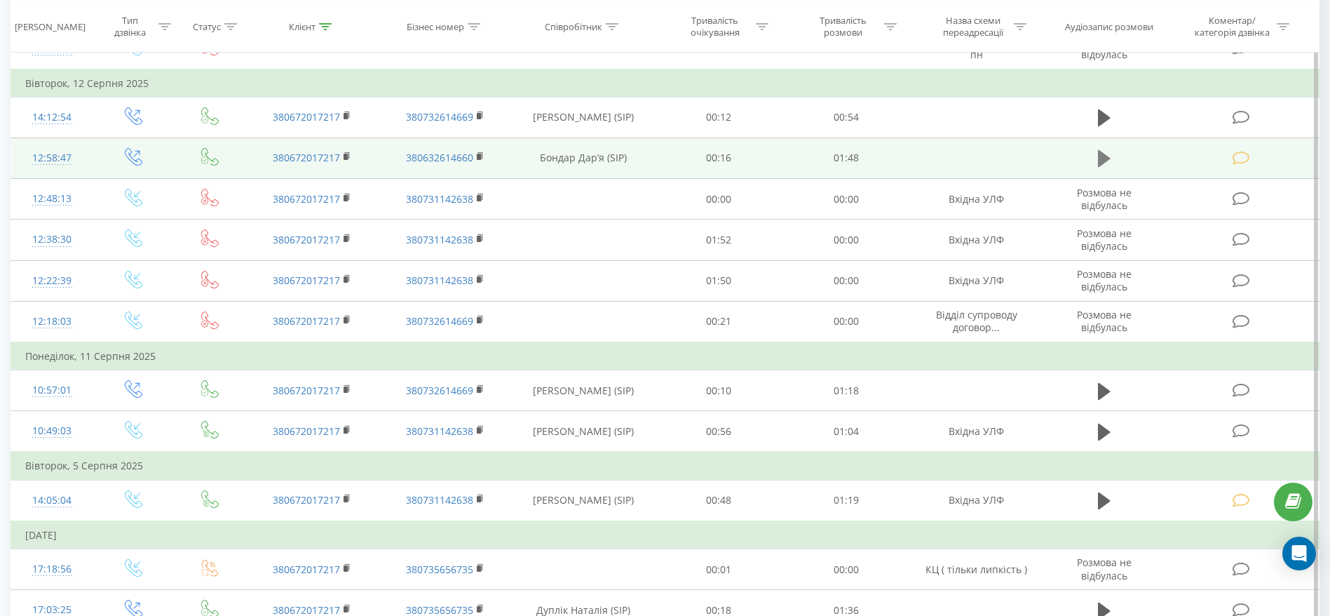
click at [1107, 156] on icon at bounding box center [1104, 158] width 13 height 17
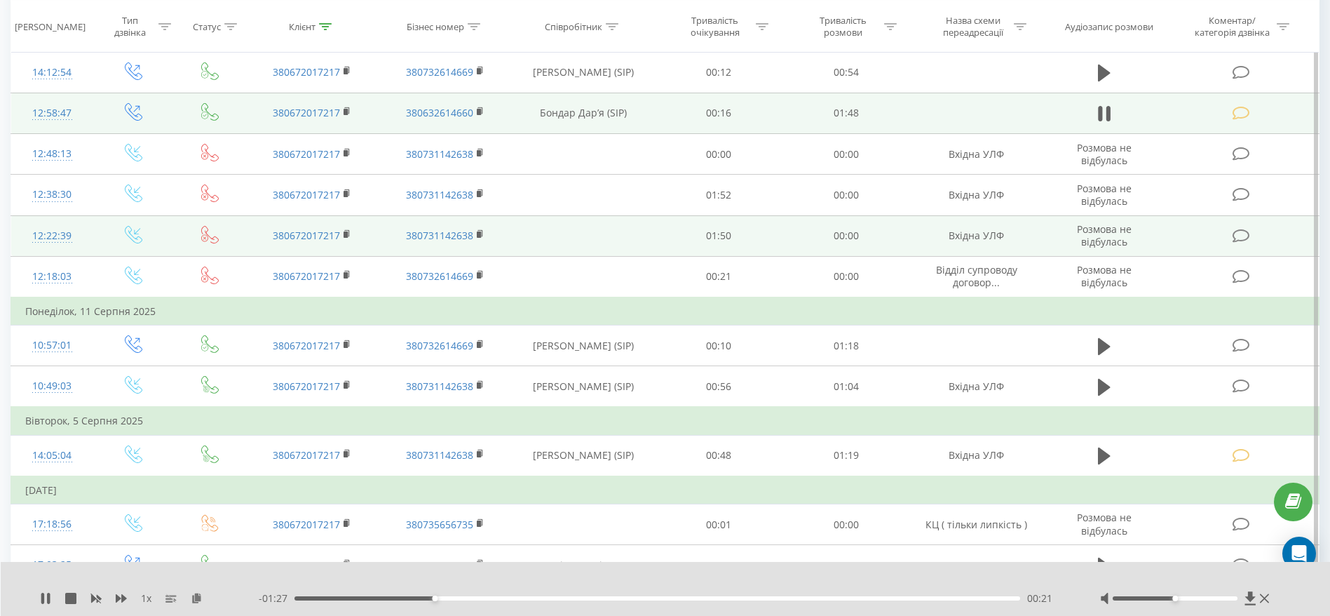
scroll to position [182, 0]
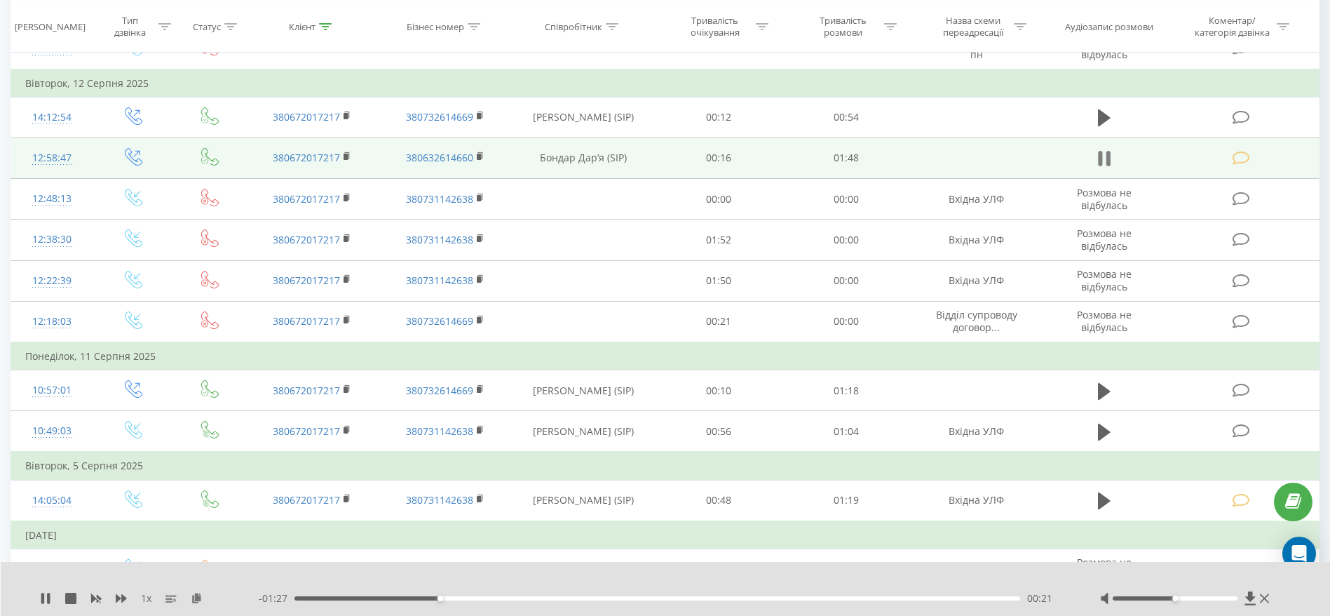
click at [1102, 163] on icon at bounding box center [1100, 158] width 4 height 15
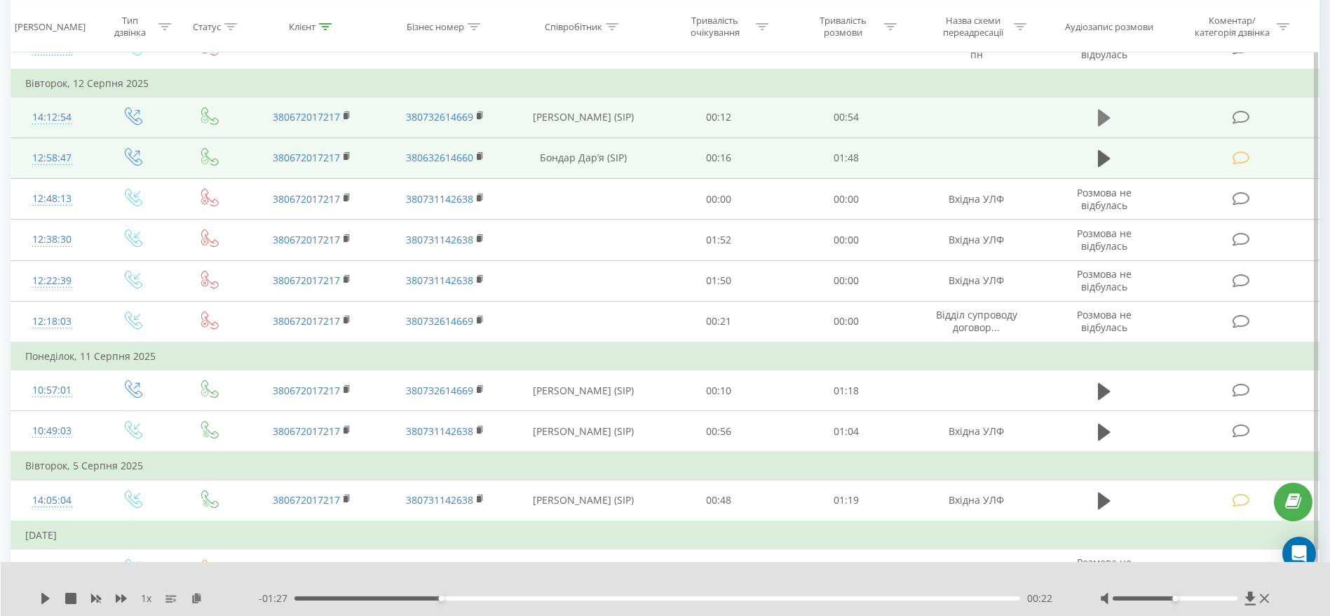
click at [1102, 114] on icon at bounding box center [1104, 117] width 13 height 17
click at [333, 598] on div "00:01" at bounding box center [658, 598] width 726 height 4
click at [388, 598] on div "00:07" at bounding box center [658, 598] width 726 height 4
click at [623, 600] on div "00:18" at bounding box center [658, 598] width 726 height 4
click at [751, 596] on div "00:25" at bounding box center [658, 598] width 726 height 4
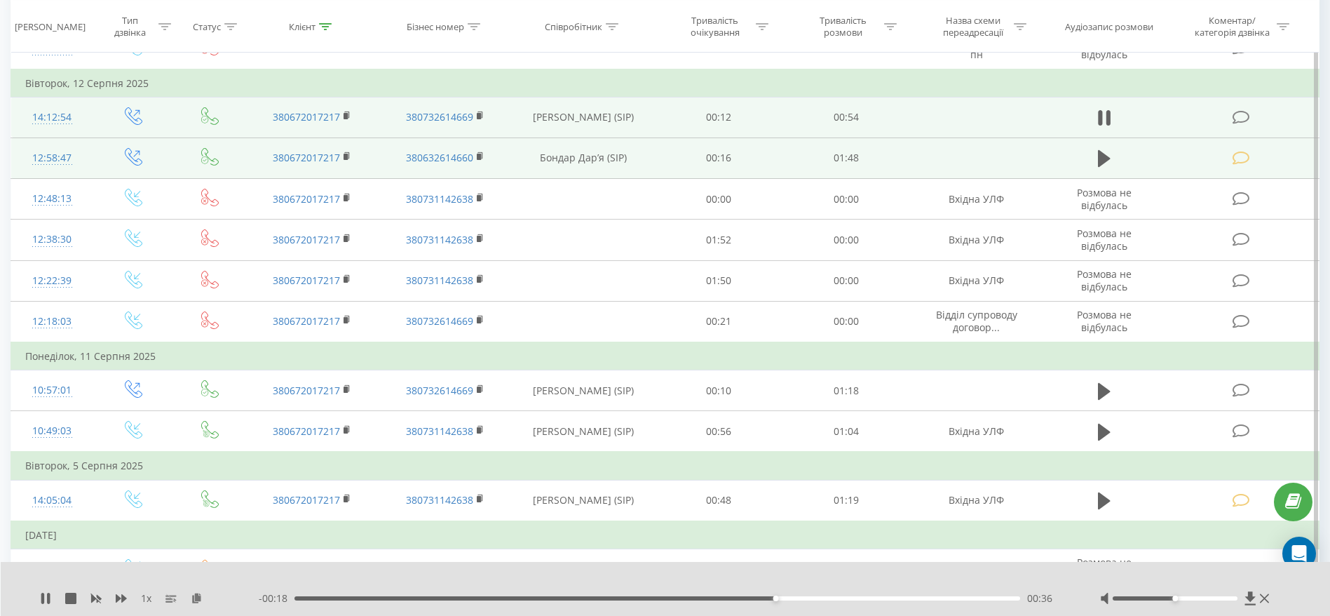
click at [862, 600] on div "00:36" at bounding box center [658, 598] width 726 height 4
click at [923, 597] on div "00:47" at bounding box center [658, 598] width 726 height 4
click at [43, 600] on icon at bounding box center [42, 598] width 3 height 11
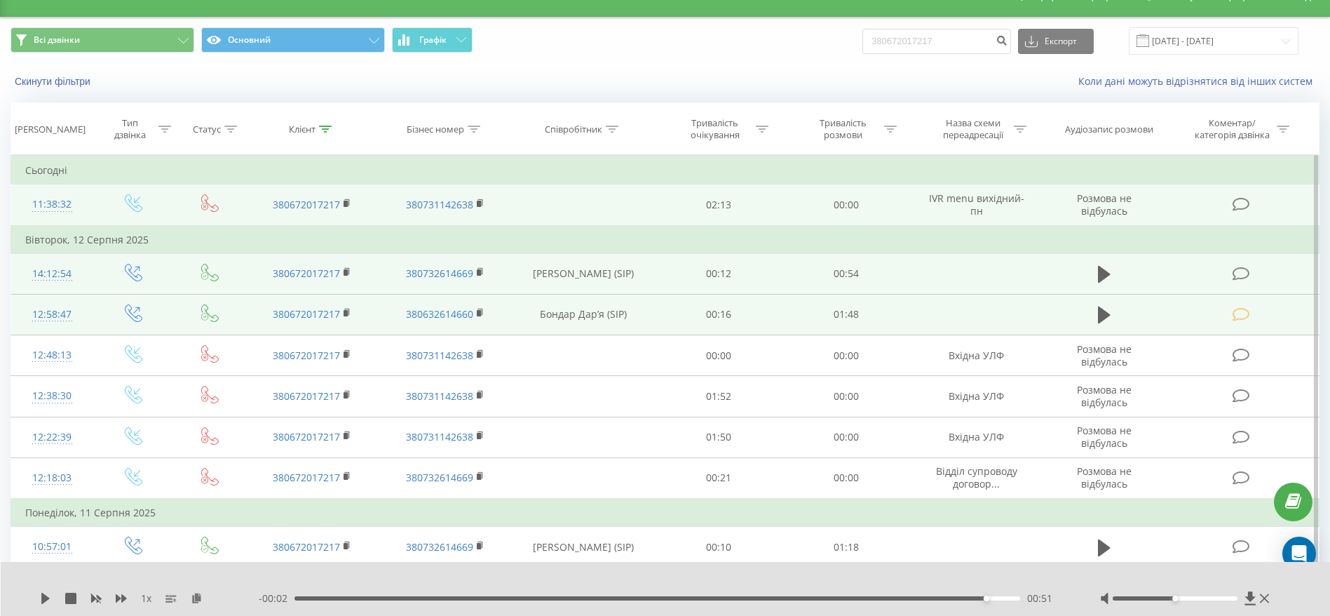
scroll to position [0, 0]
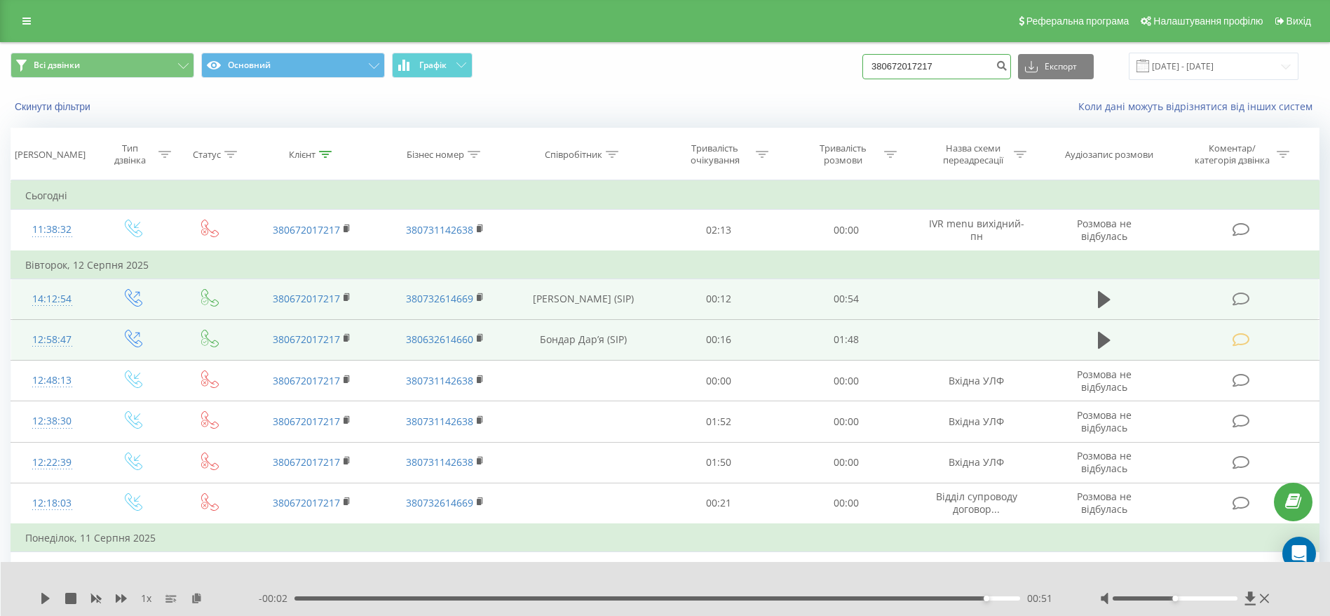
click at [968, 65] on input "380672017217" at bounding box center [936, 66] width 149 height 25
paste input "936433065"
type input "380936433065"
click at [1011, 58] on button "submit" at bounding box center [1001, 66] width 19 height 25
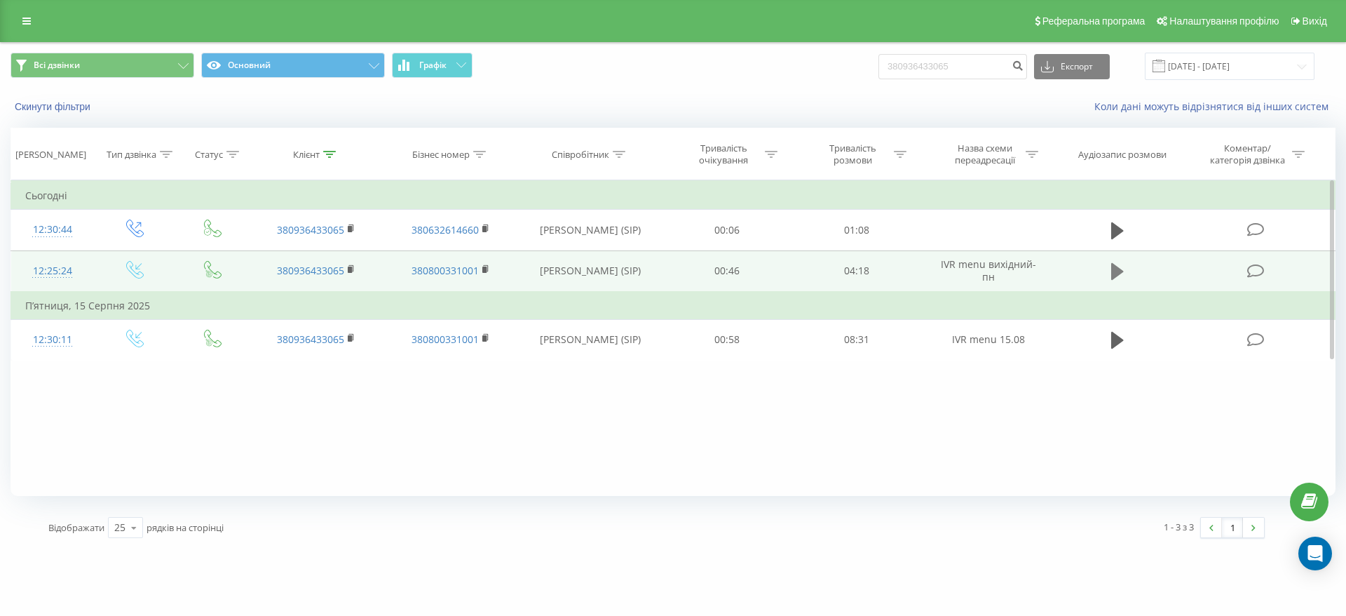
click at [1107, 270] on button at bounding box center [1117, 271] width 21 height 21
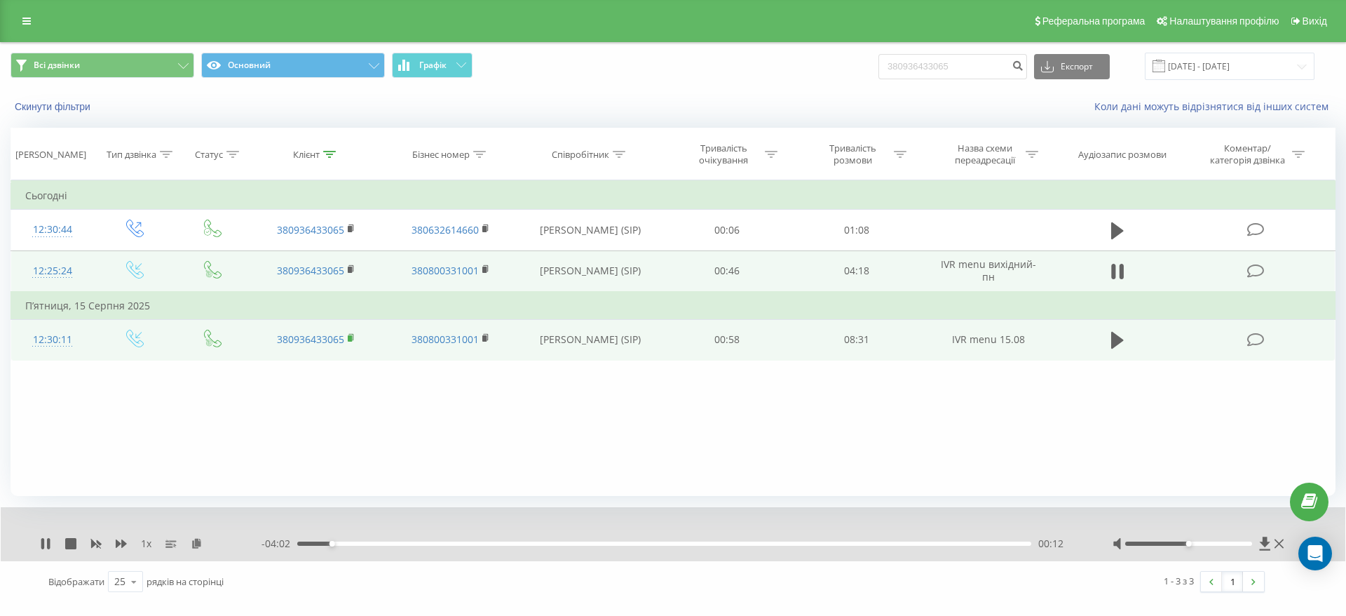
click at [349, 336] on rect at bounding box center [350, 338] width 4 height 6
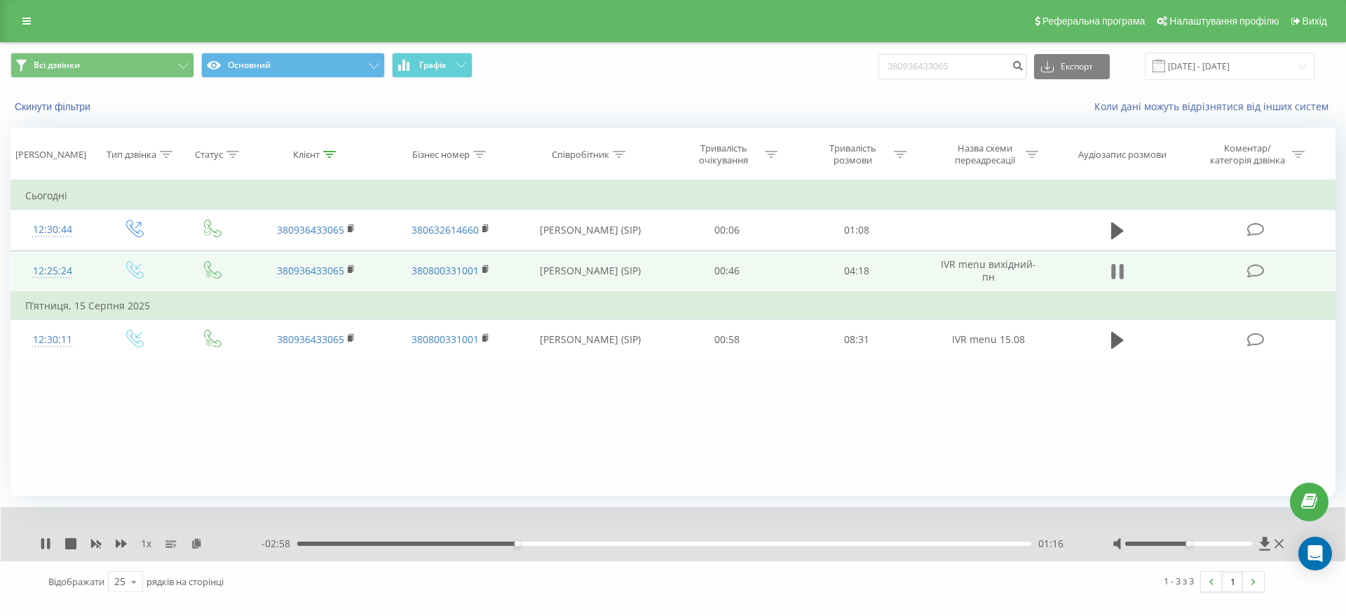
click at [1115, 263] on icon at bounding box center [1117, 272] width 13 height 20
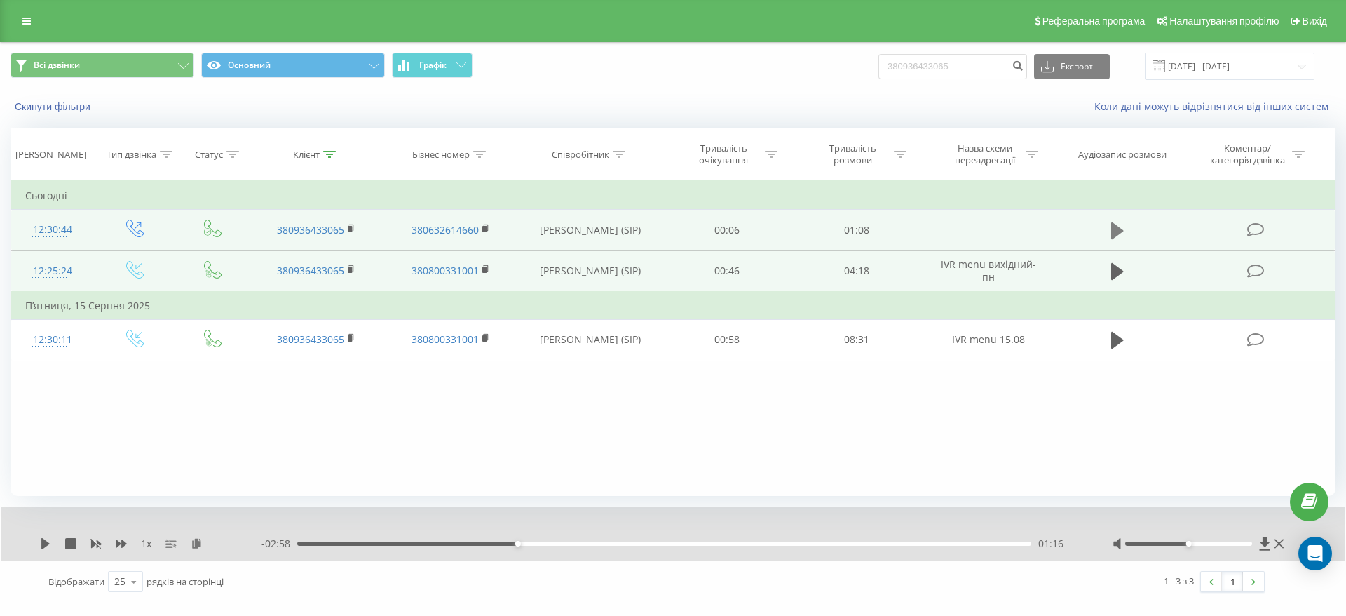
click at [1118, 236] on icon at bounding box center [1117, 231] width 13 height 20
click at [392, 543] on div "00:00" at bounding box center [664, 543] width 734 height 4
click at [471, 546] on div "- 00:59 00:09 00:09" at bounding box center [670, 543] width 816 height 14
click at [536, 543] on div "00:22" at bounding box center [664, 543] width 734 height 4
click at [594, 541] on div "00:24" at bounding box center [664, 543] width 734 height 4
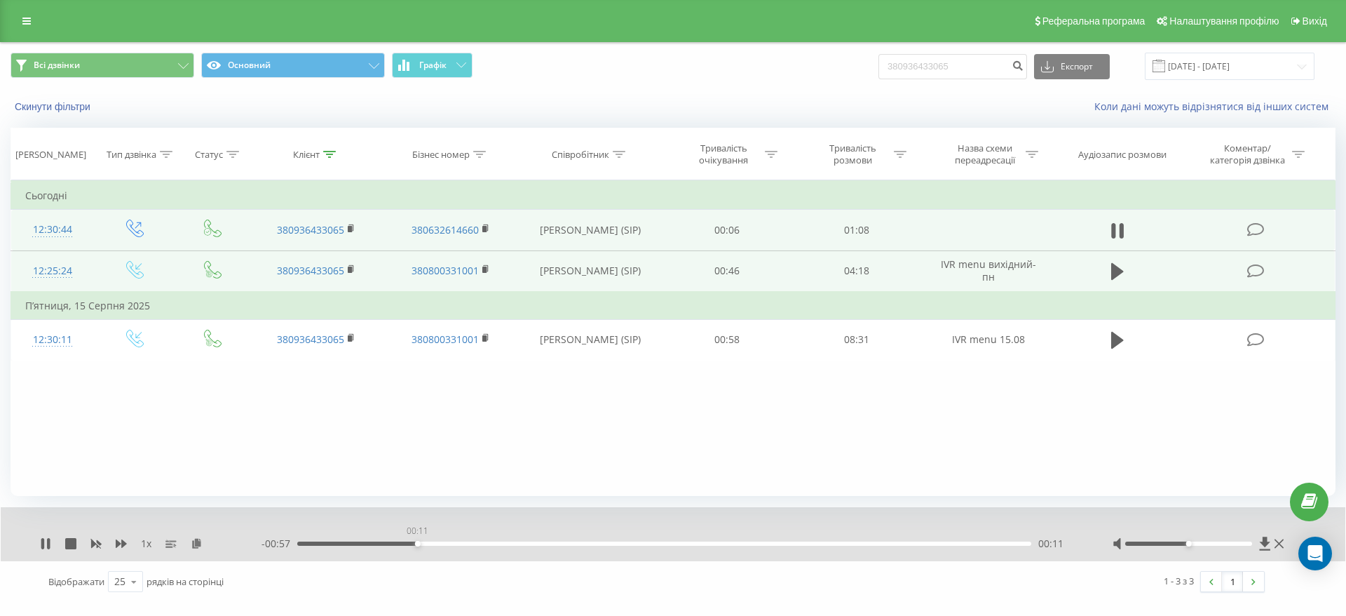
drag, startPoint x: 664, startPoint y: 545, endPoint x: 386, endPoint y: 531, distance: 278.0
click at [386, 541] on div "00:11" at bounding box center [664, 543] width 734 height 4
drag, startPoint x: 405, startPoint y: 541, endPoint x: 304, endPoint y: 541, distance: 100.3
click at [304, 541] on div "00:00" at bounding box center [664, 543] width 734 height 4
click at [481, 543] on div "00:12" at bounding box center [664, 543] width 734 height 4
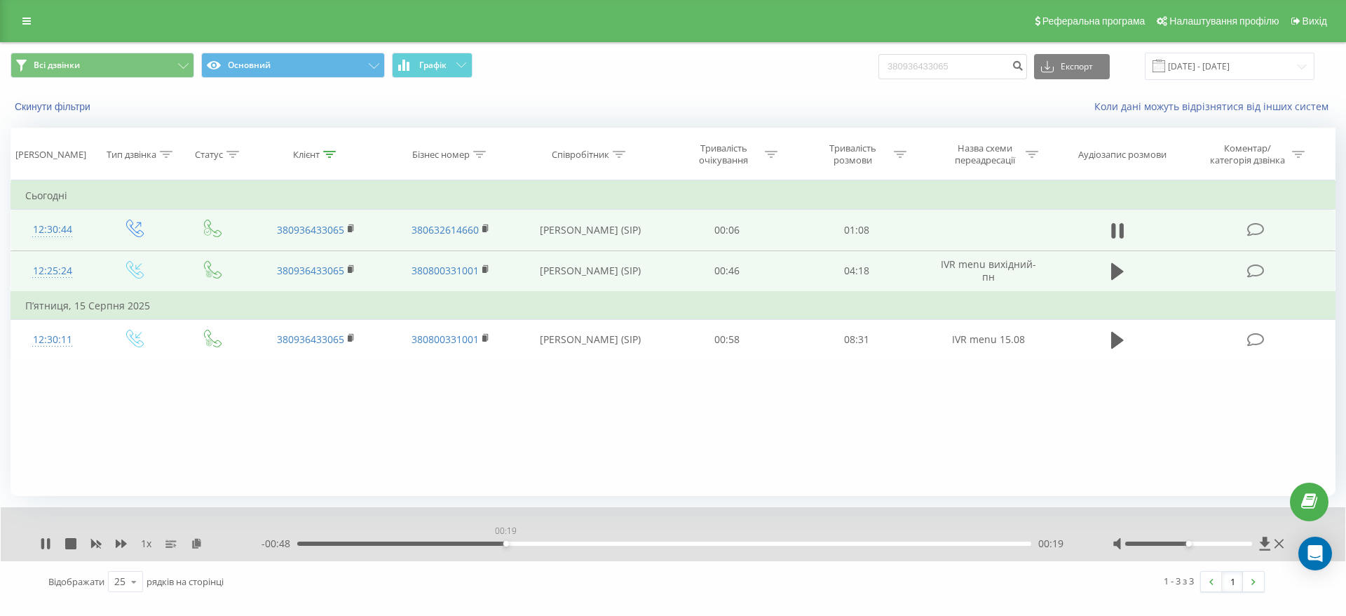
drag, startPoint x: 505, startPoint y: 543, endPoint x: 517, endPoint y: 543, distance: 11.9
click at [506, 543] on div "00:19" at bounding box center [664, 543] width 734 height 4
click at [557, 544] on div "00:20" at bounding box center [664, 543] width 734 height 4
click at [625, 547] on div "- 00:43 00:24 00:24" at bounding box center [670, 543] width 816 height 14
click at [637, 543] on div "00:25" at bounding box center [664, 543] width 734 height 4
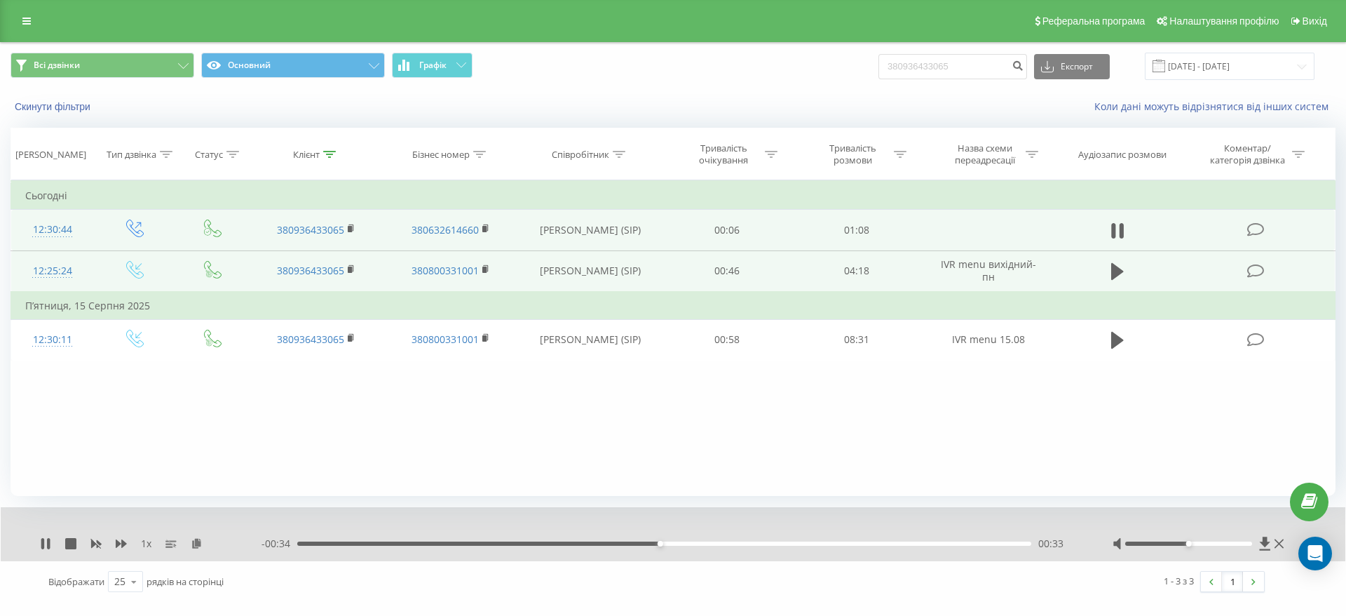
click at [735, 544] on div "00:33" at bounding box center [664, 543] width 734 height 4
drag, startPoint x: 783, startPoint y: 543, endPoint x: 659, endPoint y: 543, distance: 123.4
click at [659, 543] on div "00:34" at bounding box center [664, 543] width 734 height 4
click at [820, 543] on div "00:44" at bounding box center [664, 543] width 734 height 4
click at [868, 543] on div "00:50" at bounding box center [664, 543] width 734 height 4
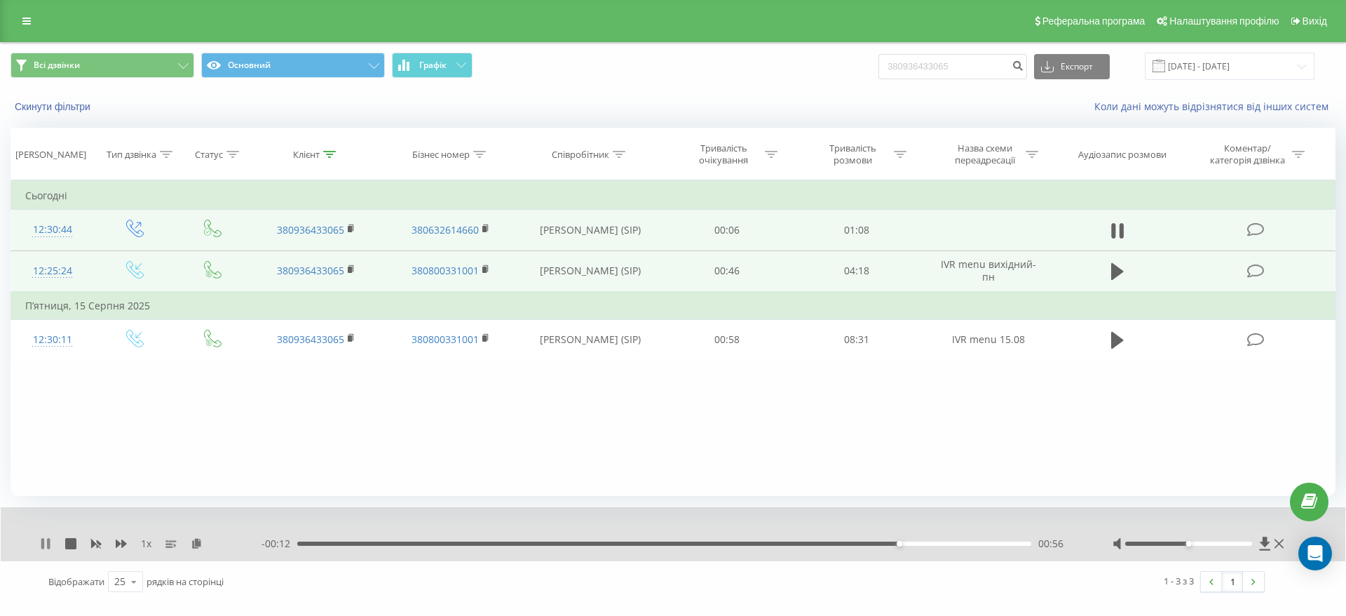
click at [48, 541] on icon at bounding box center [48, 543] width 3 height 11
